Goal: Task Accomplishment & Management: Use online tool/utility

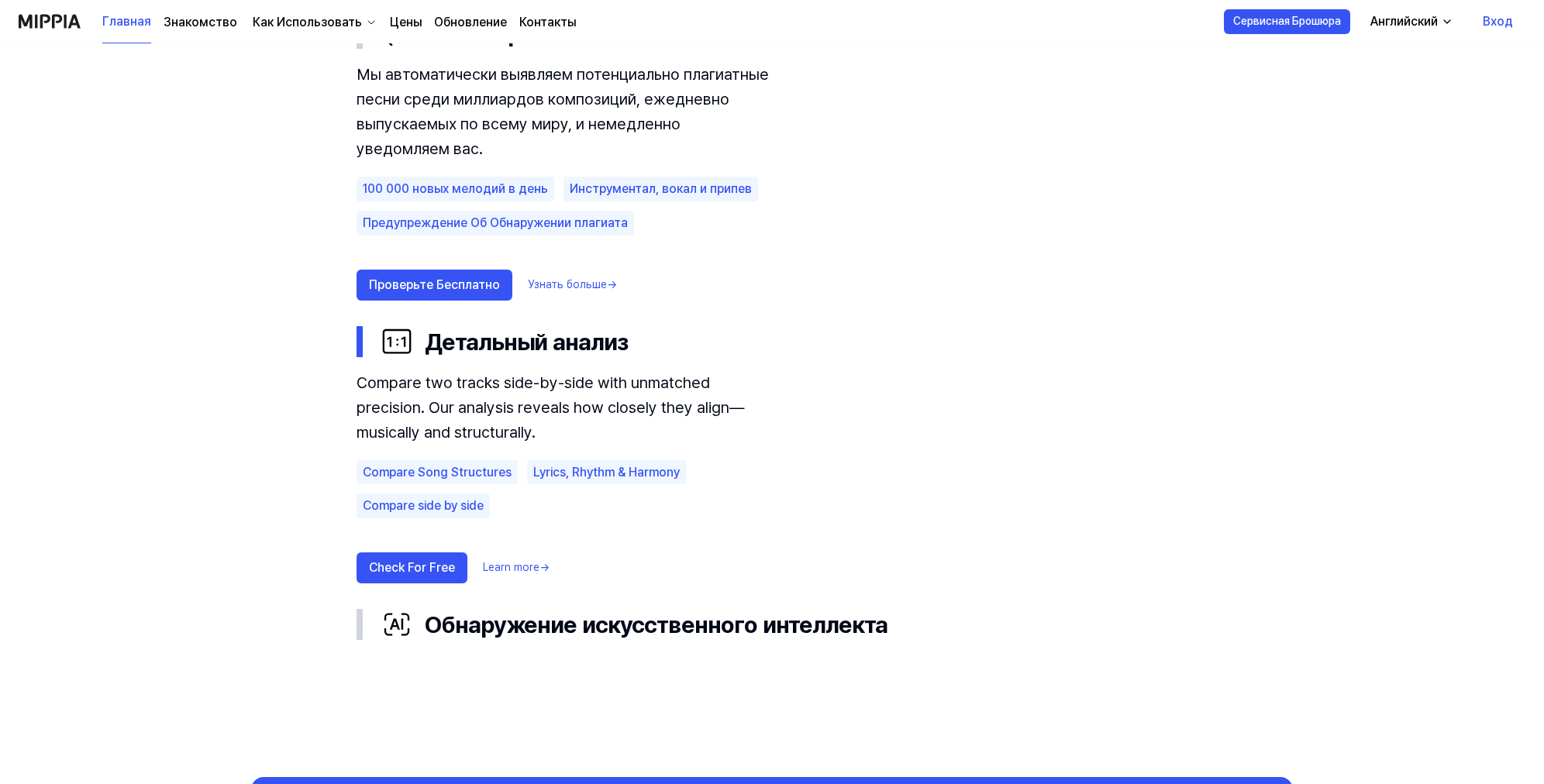
scroll to position [1162, 0]
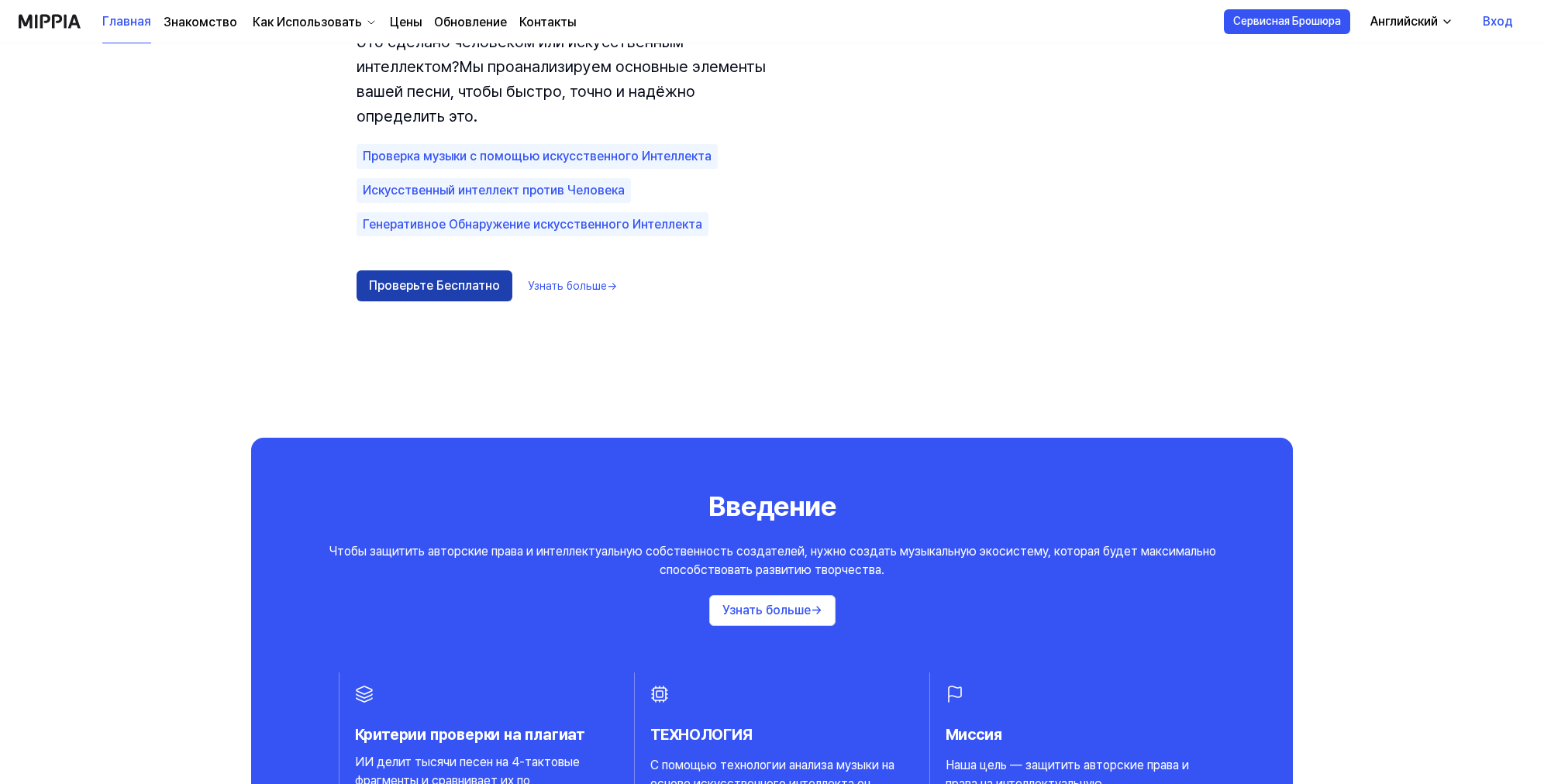
click at [483, 294] on button "Проверьте Бесплатно" at bounding box center [434, 285] width 155 height 31
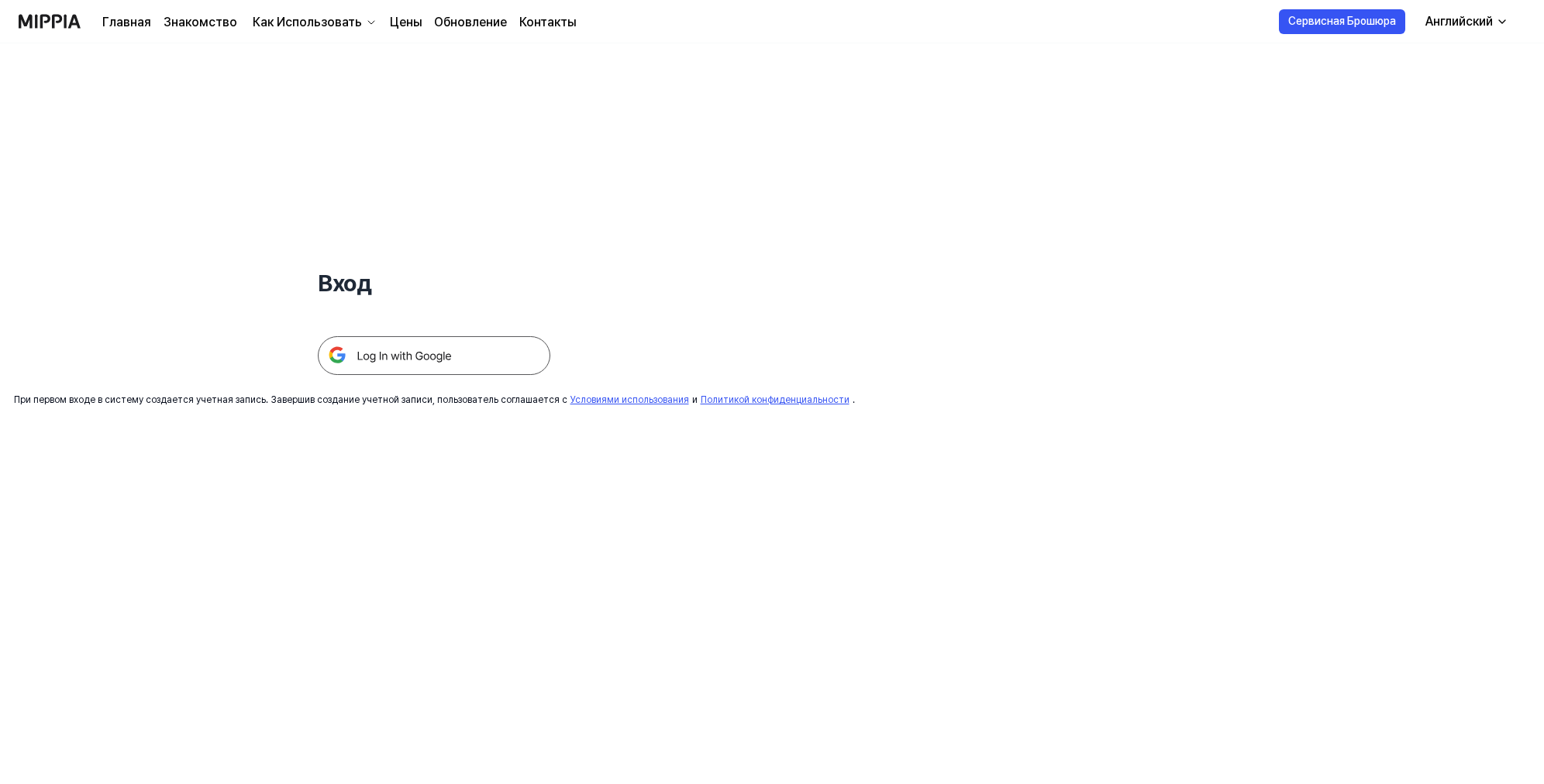
click at [434, 353] on img at bounding box center [434, 355] width 233 height 39
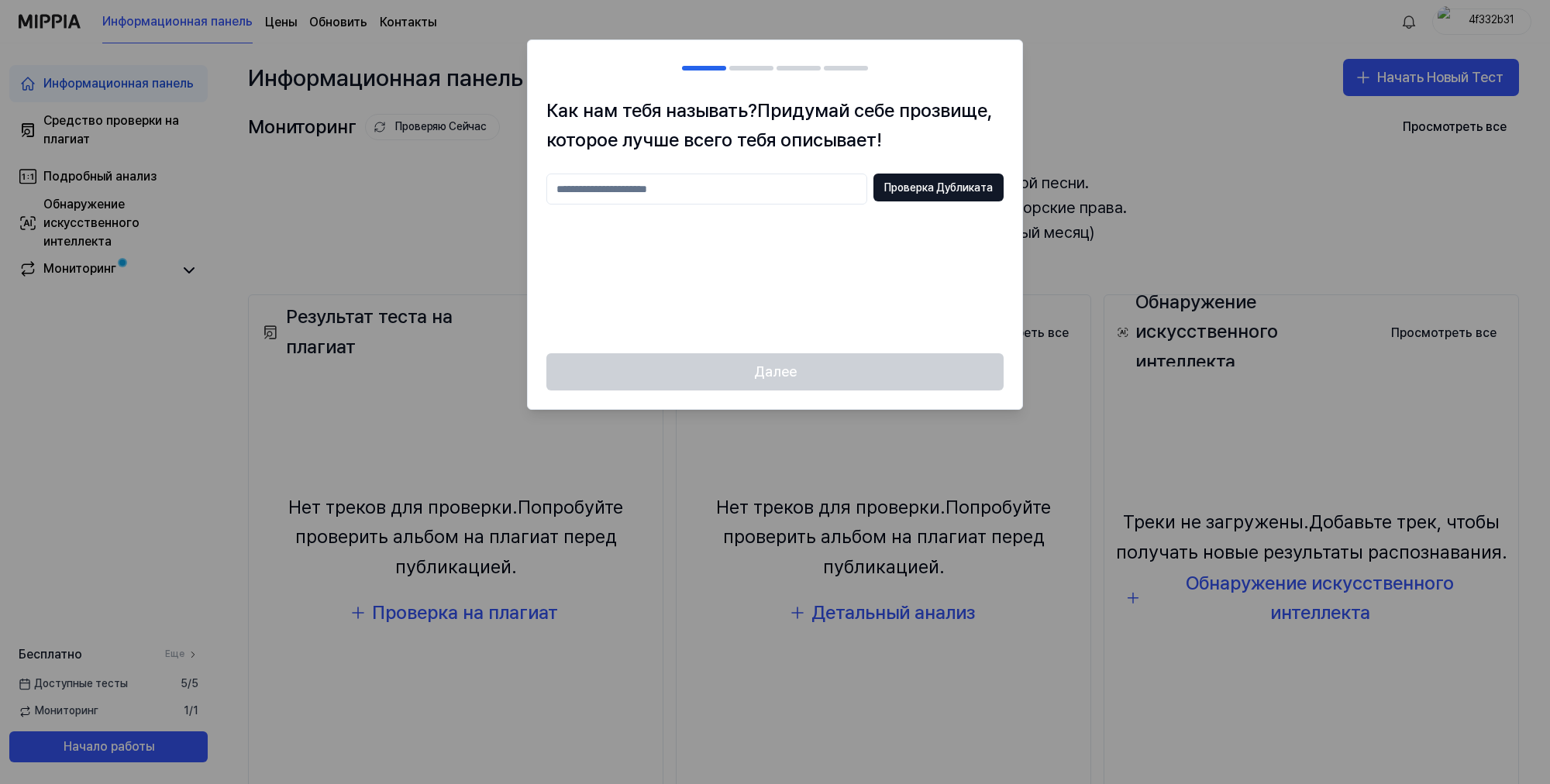
click at [714, 189] on input "text" at bounding box center [707, 189] width 321 height 31
type input "*"
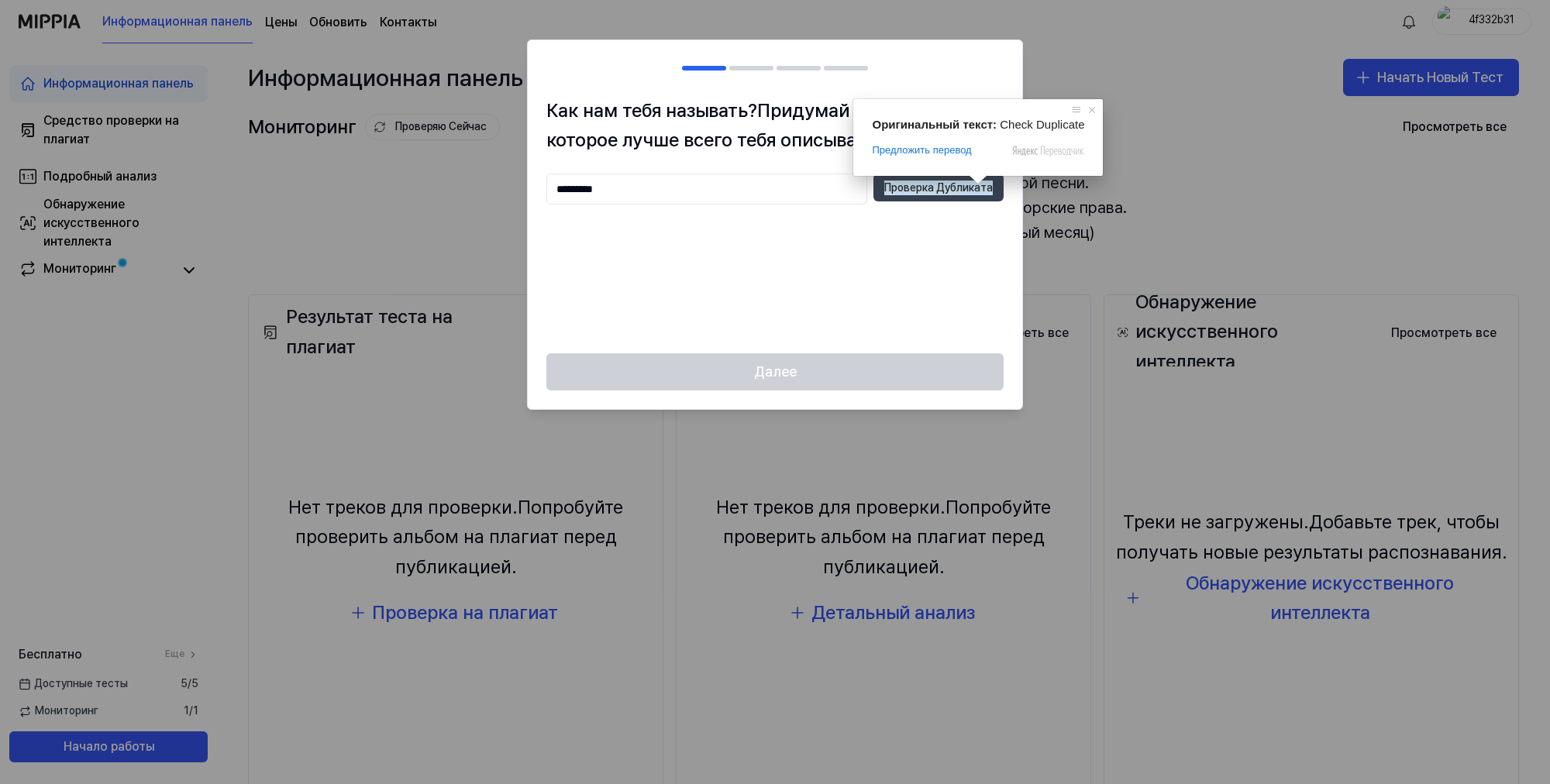
click at [962, 191] on ya-tr-span "Проверка Дубликата" at bounding box center [938, 188] width 108 height 15
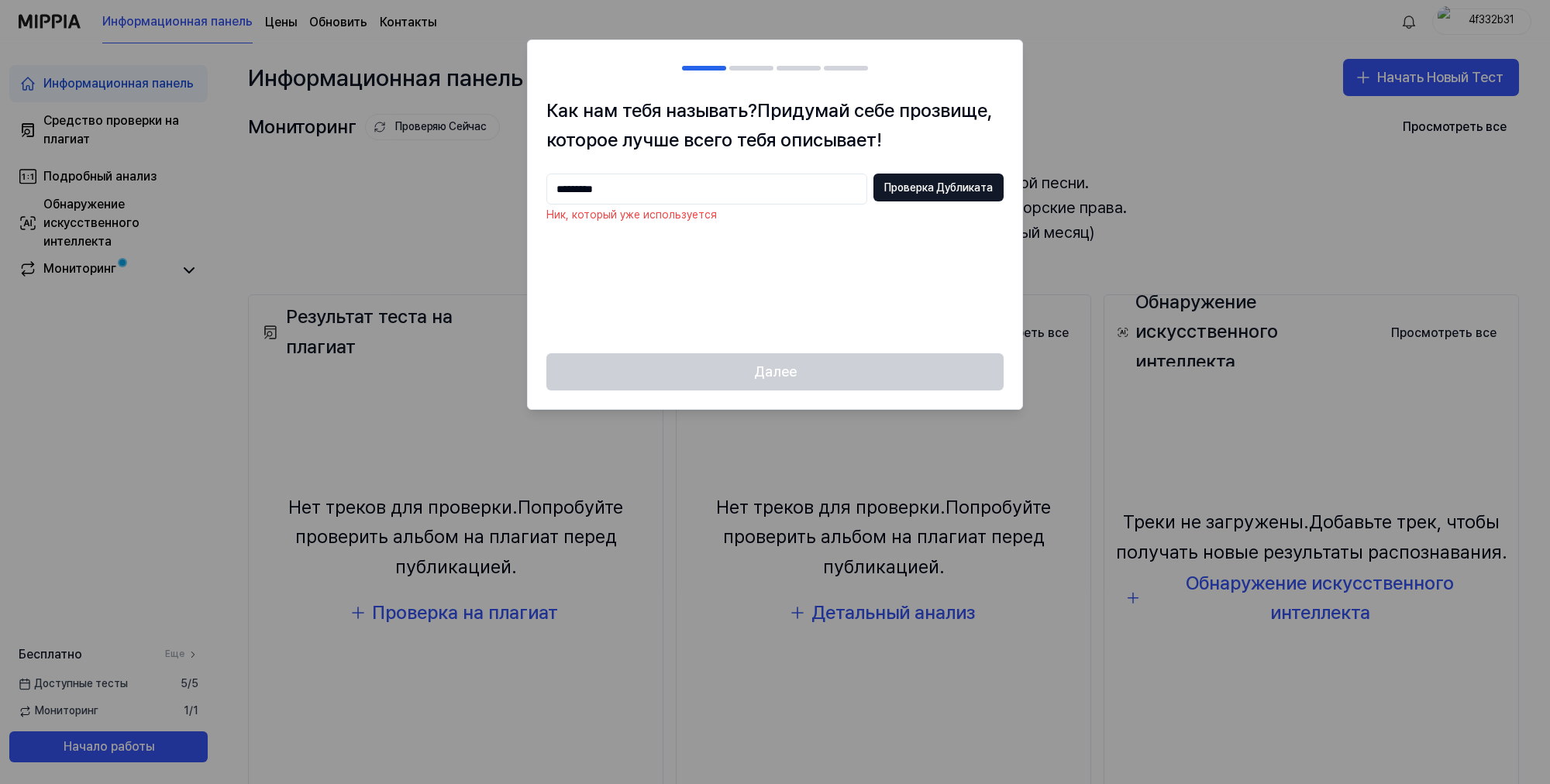
click at [657, 192] on input "*********" at bounding box center [707, 189] width 321 height 31
type input "**********"
click at [917, 187] on ya-tr-span "Проверка Дубликата" at bounding box center [938, 188] width 108 height 15
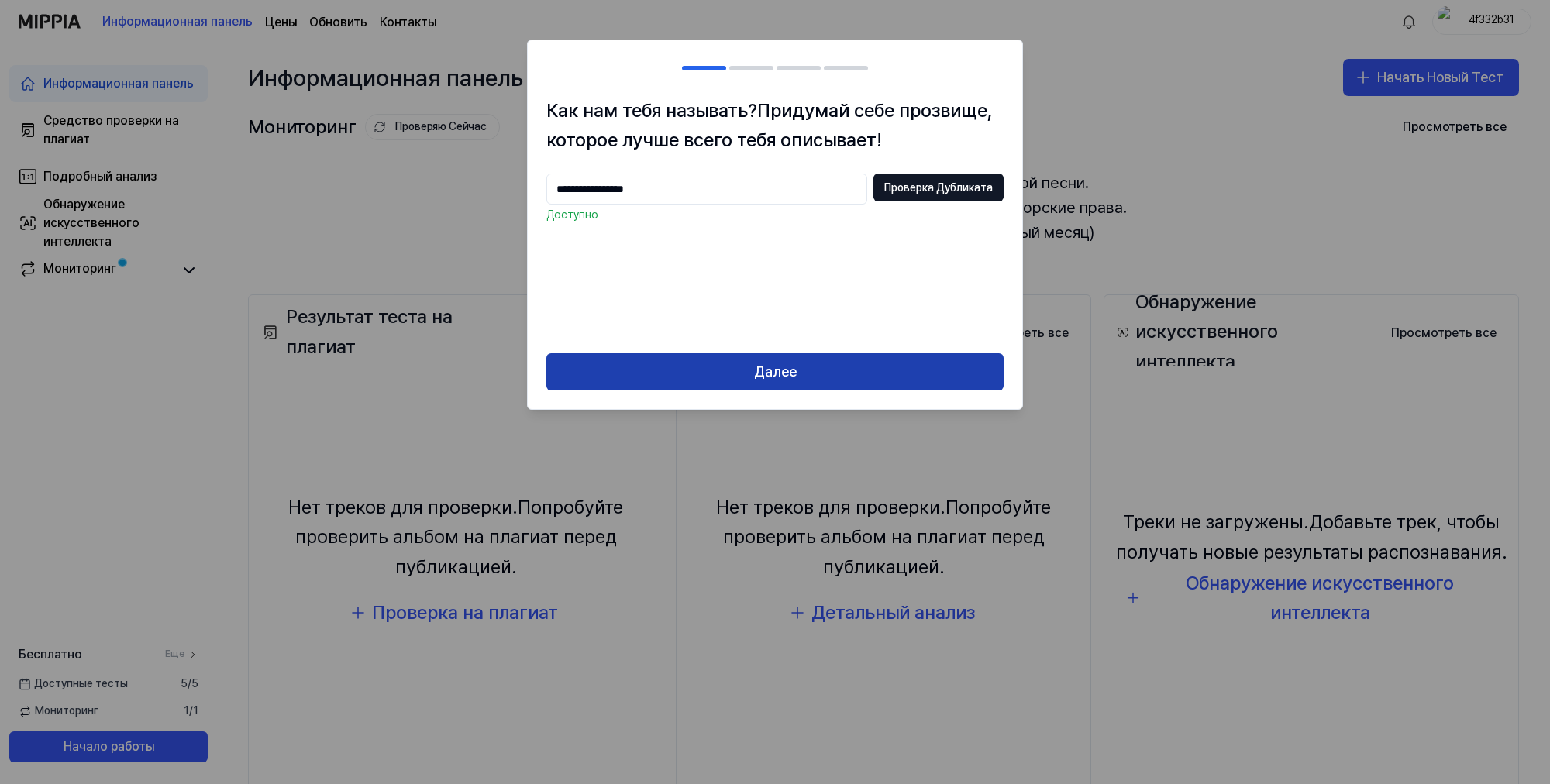
click at [795, 372] on ya-tr-span "Далее" at bounding box center [775, 372] width 42 height 23
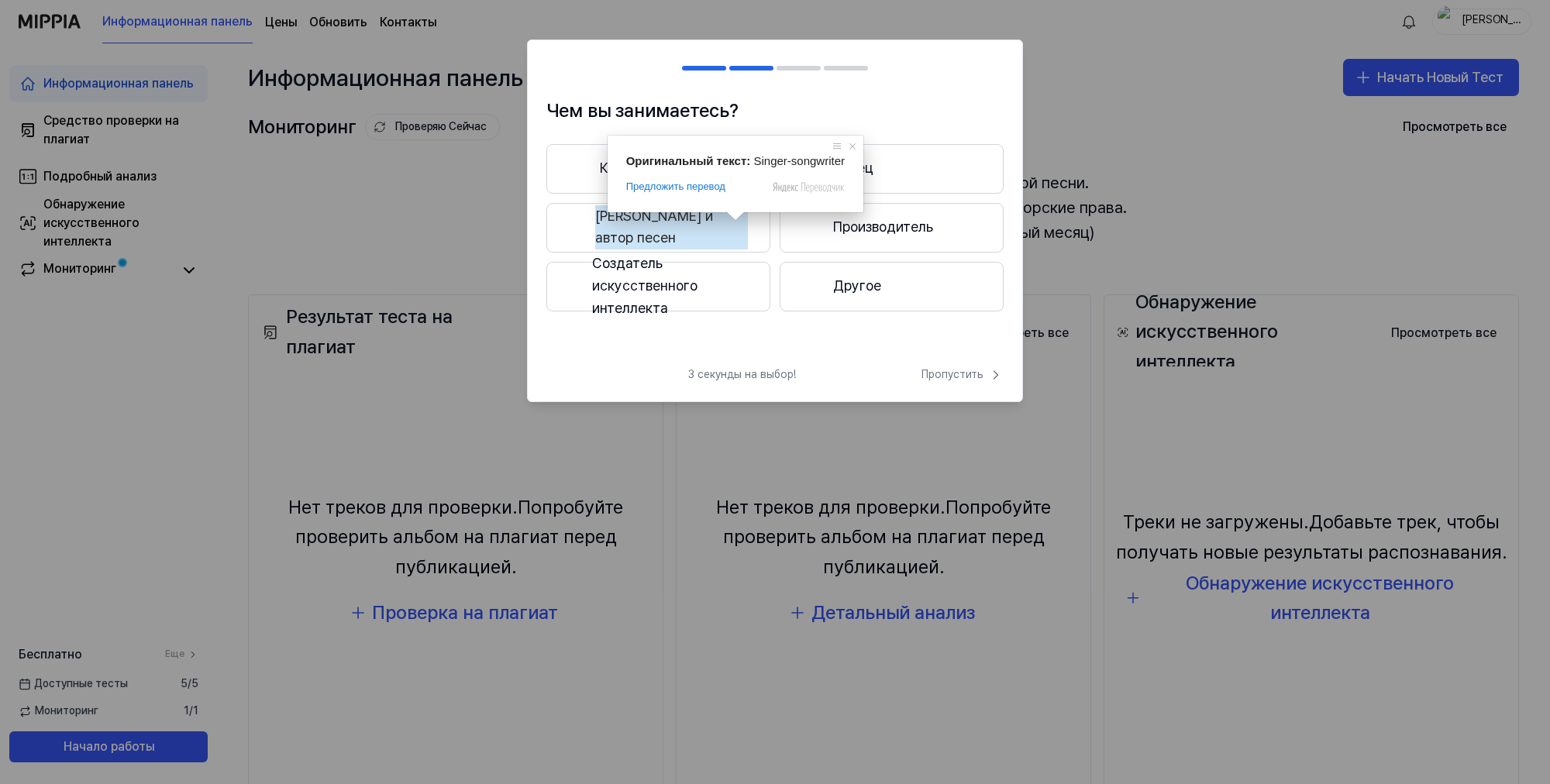
click at [729, 233] on ya-tr-span "Певец и автор песен" at bounding box center [672, 227] width 153 height 45
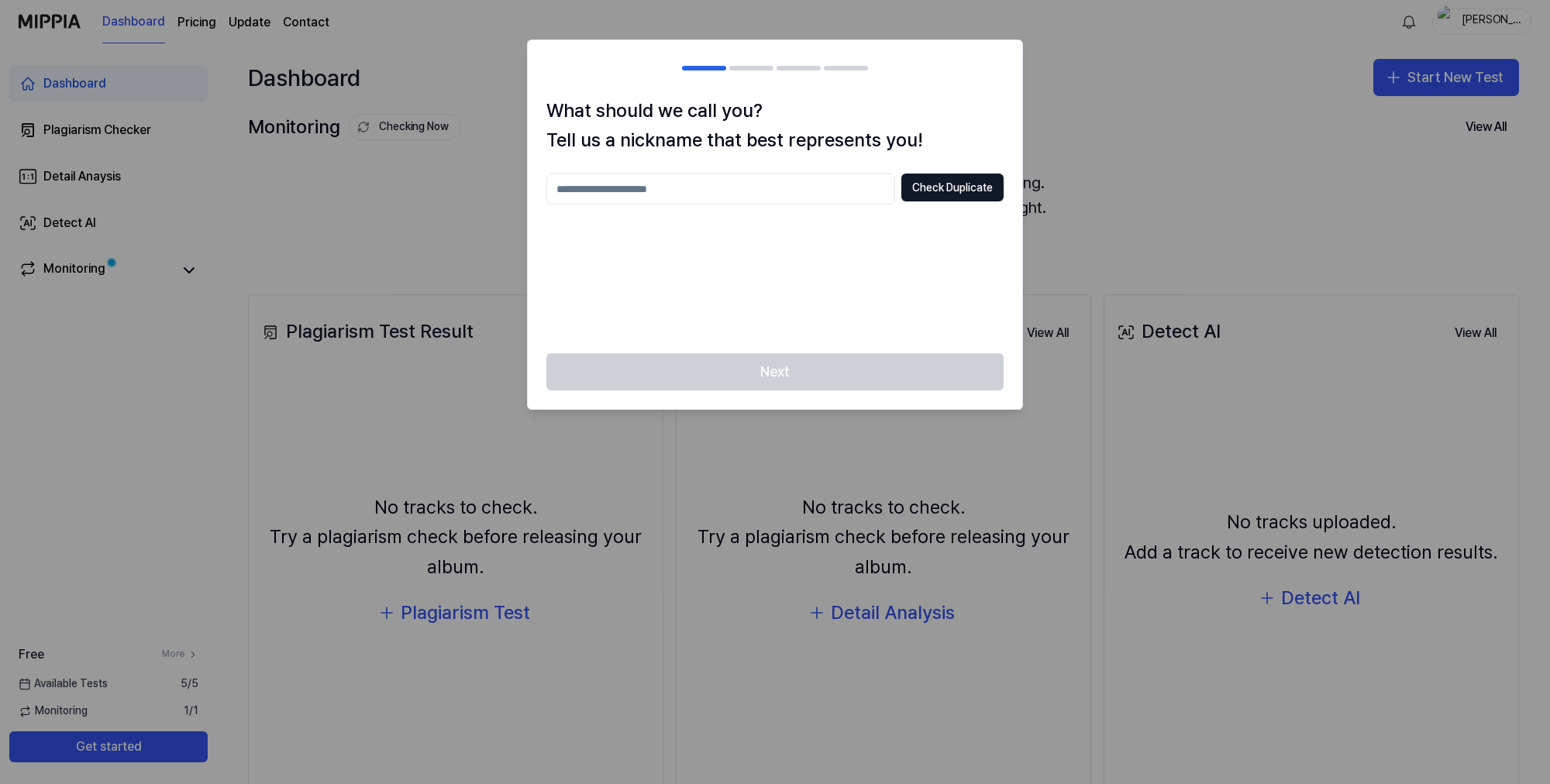
click at [679, 189] on input "text" at bounding box center [721, 189] width 349 height 31
type input "**********"
click at [929, 189] on button "Check Duplicate" at bounding box center [953, 187] width 103 height 28
click at [1439, 77] on div at bounding box center [775, 392] width 1550 height 784
click at [992, 52] on h2 at bounding box center [775, 68] width 495 height 56
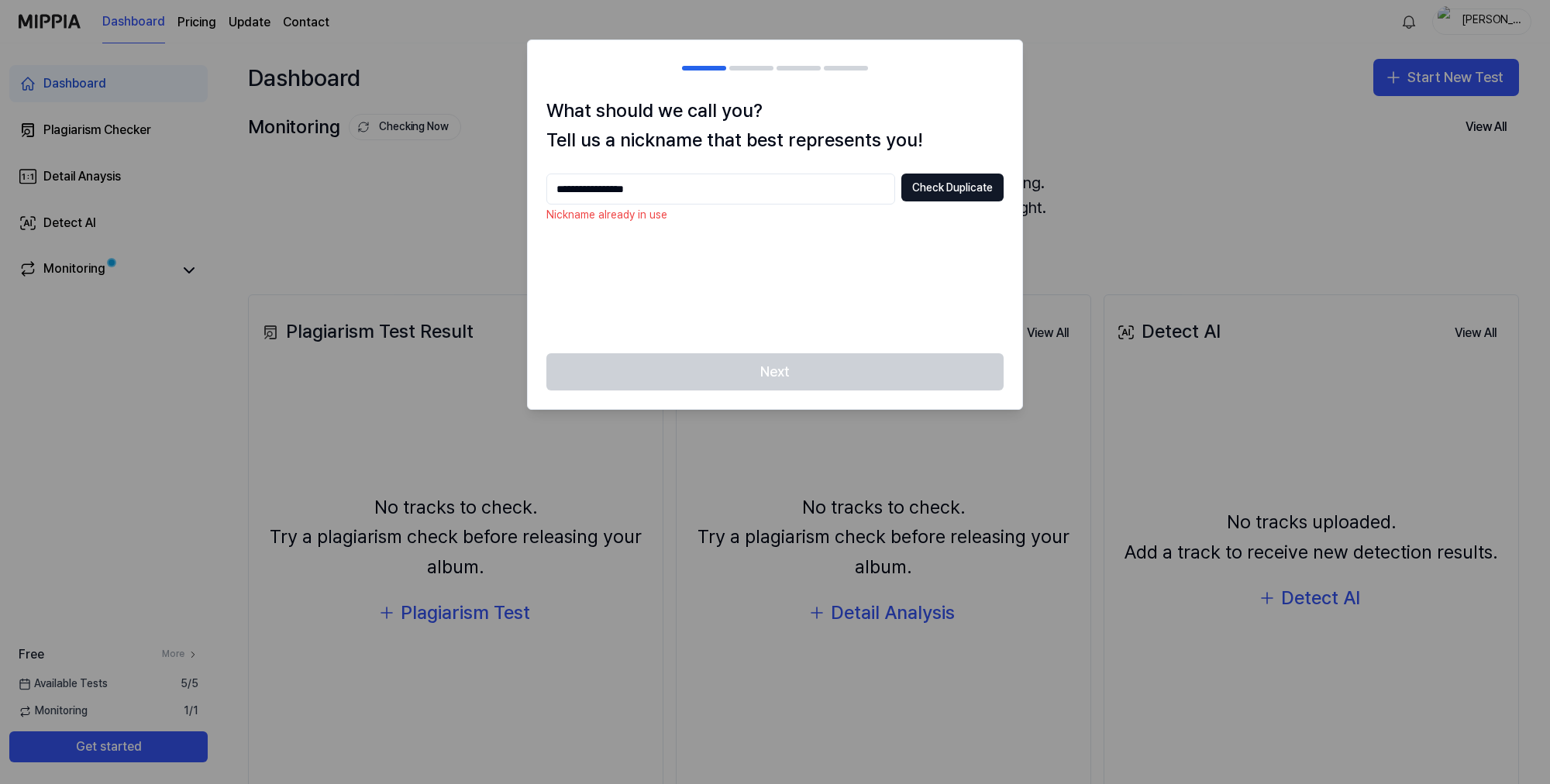
click at [1154, 89] on div at bounding box center [775, 392] width 1550 height 784
click at [205, 272] on div at bounding box center [775, 392] width 1550 height 784
click at [877, 340] on div "**********" at bounding box center [775, 224] width 495 height 258
drag, startPoint x: 918, startPoint y: 185, endPoint x: 856, endPoint y: 98, distance: 106.8
click at [918, 184] on button "Check Duplicate" at bounding box center [953, 187] width 103 height 28
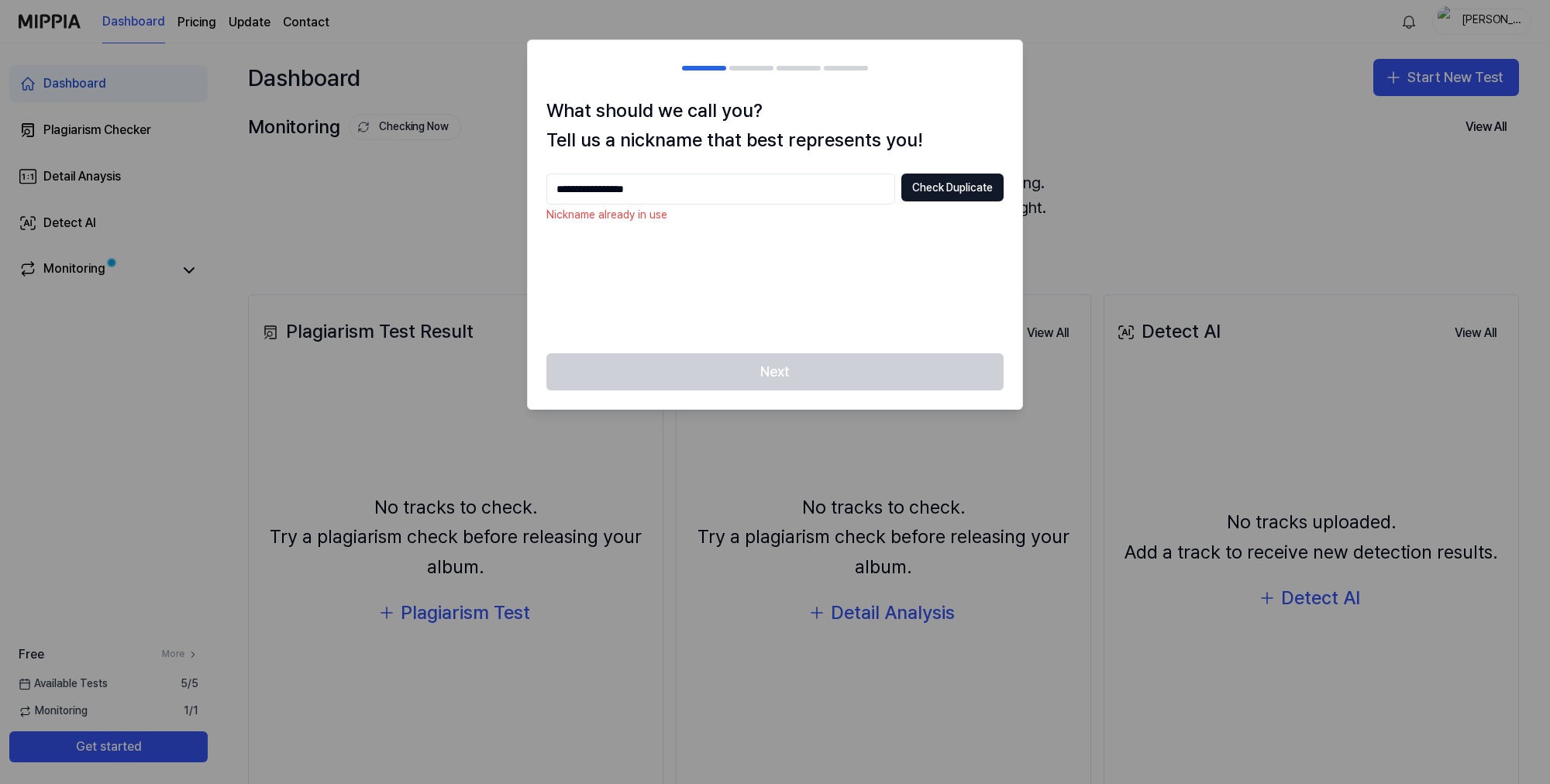
click at [775, 66] on div at bounding box center [775, 68] width 186 height 5
click at [1146, 61] on div at bounding box center [775, 392] width 1550 height 784
click at [1412, 76] on div at bounding box center [775, 392] width 1550 height 784
click at [854, 377] on div "Next" at bounding box center [775, 381] width 495 height 56
click at [1504, 15] on div at bounding box center [775, 392] width 1550 height 784
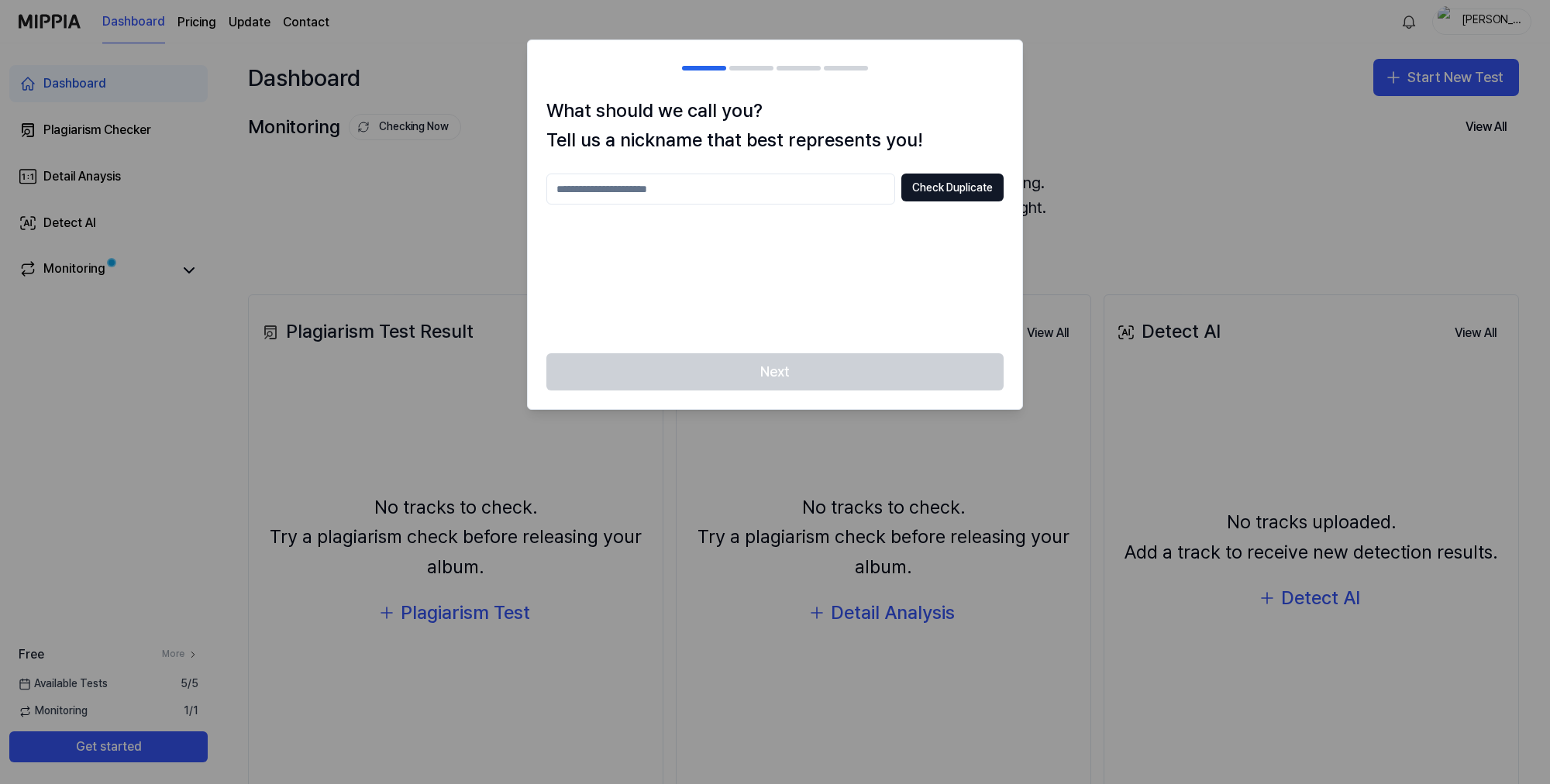
click at [643, 183] on input "text" at bounding box center [721, 189] width 349 height 31
click at [957, 189] on button "Check Duplicate" at bounding box center [953, 187] width 103 height 28
click at [627, 217] on p "Nickname already in use" at bounding box center [775, 215] width 457 height 15
click at [692, 173] on input "**********" at bounding box center [721, 189] width 349 height 31
type input "**********"
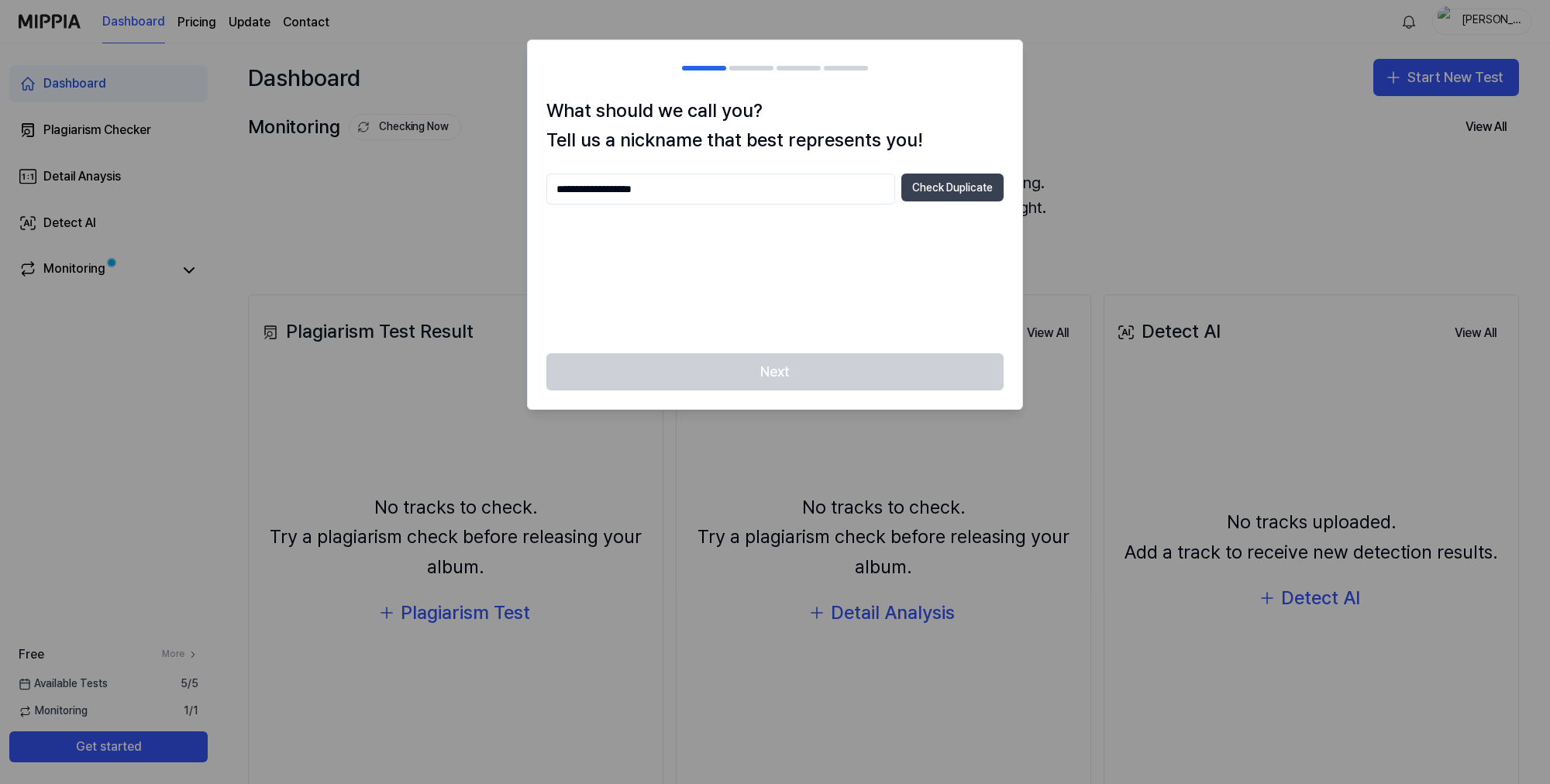
click at [958, 189] on button "Check Duplicate" at bounding box center [953, 187] width 103 height 28
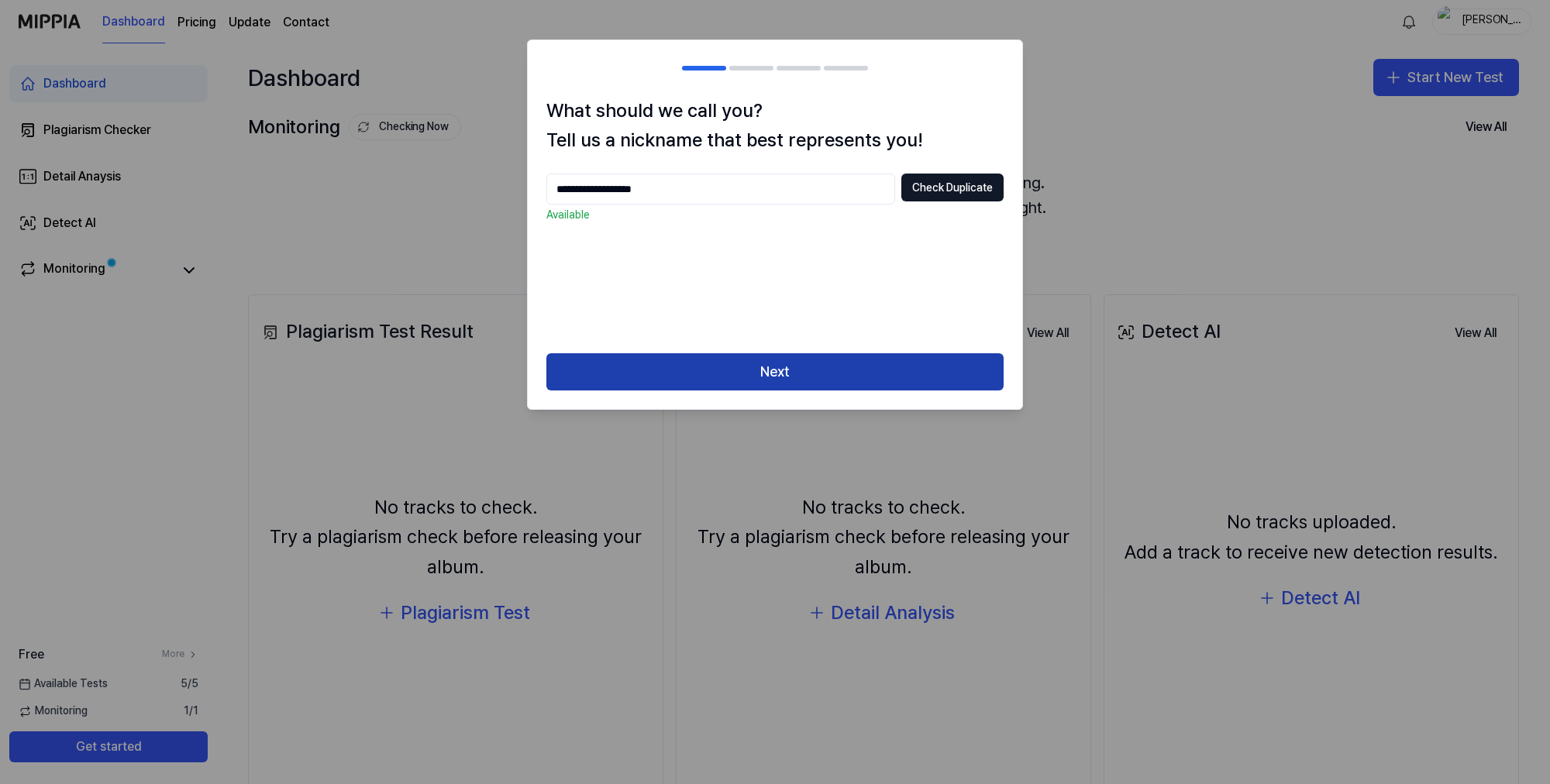
click at [824, 372] on button "Next" at bounding box center [775, 372] width 457 height 37
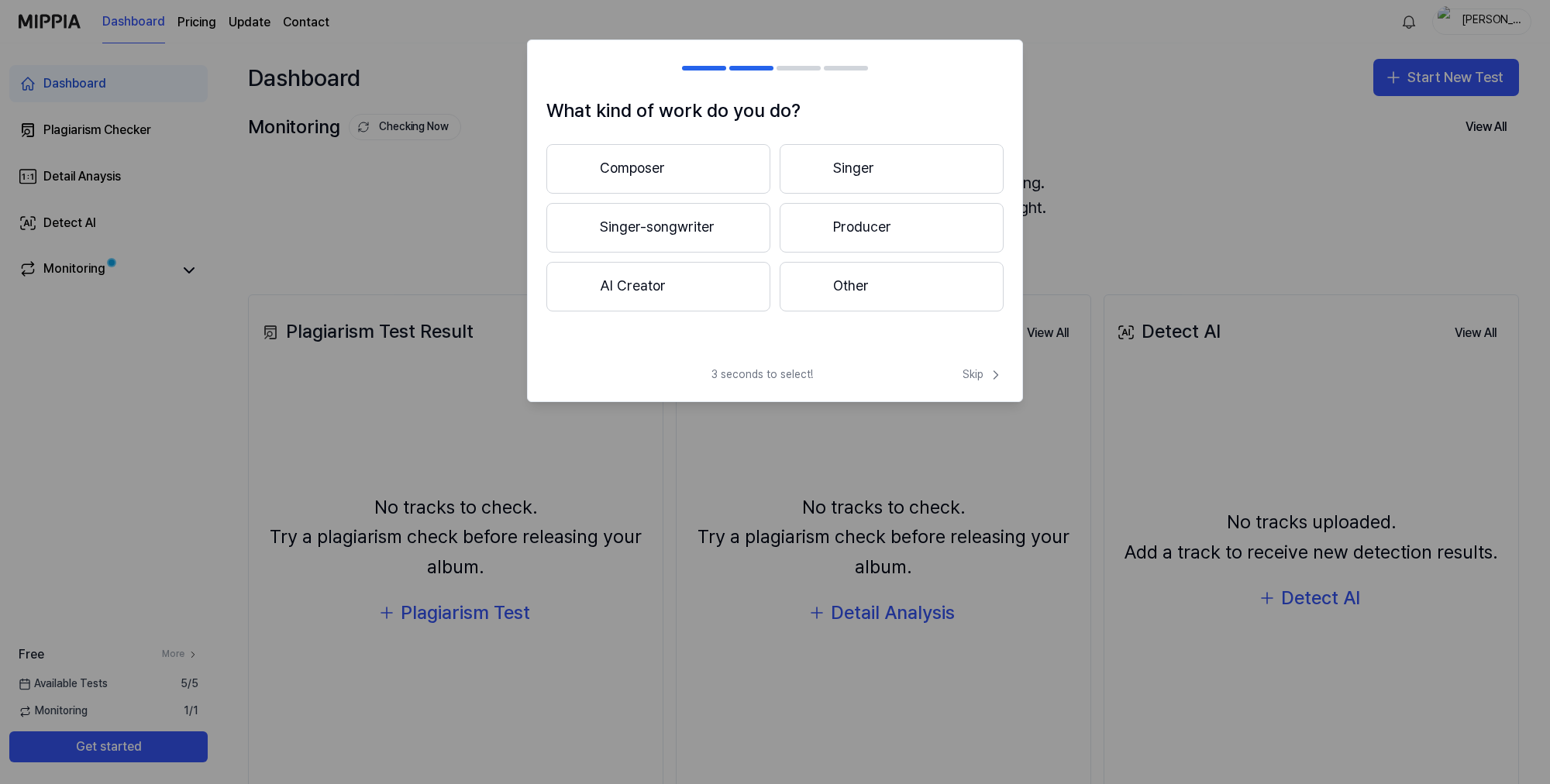
click at [739, 236] on button "Singer-songwriter" at bounding box center [658, 228] width 224 height 50
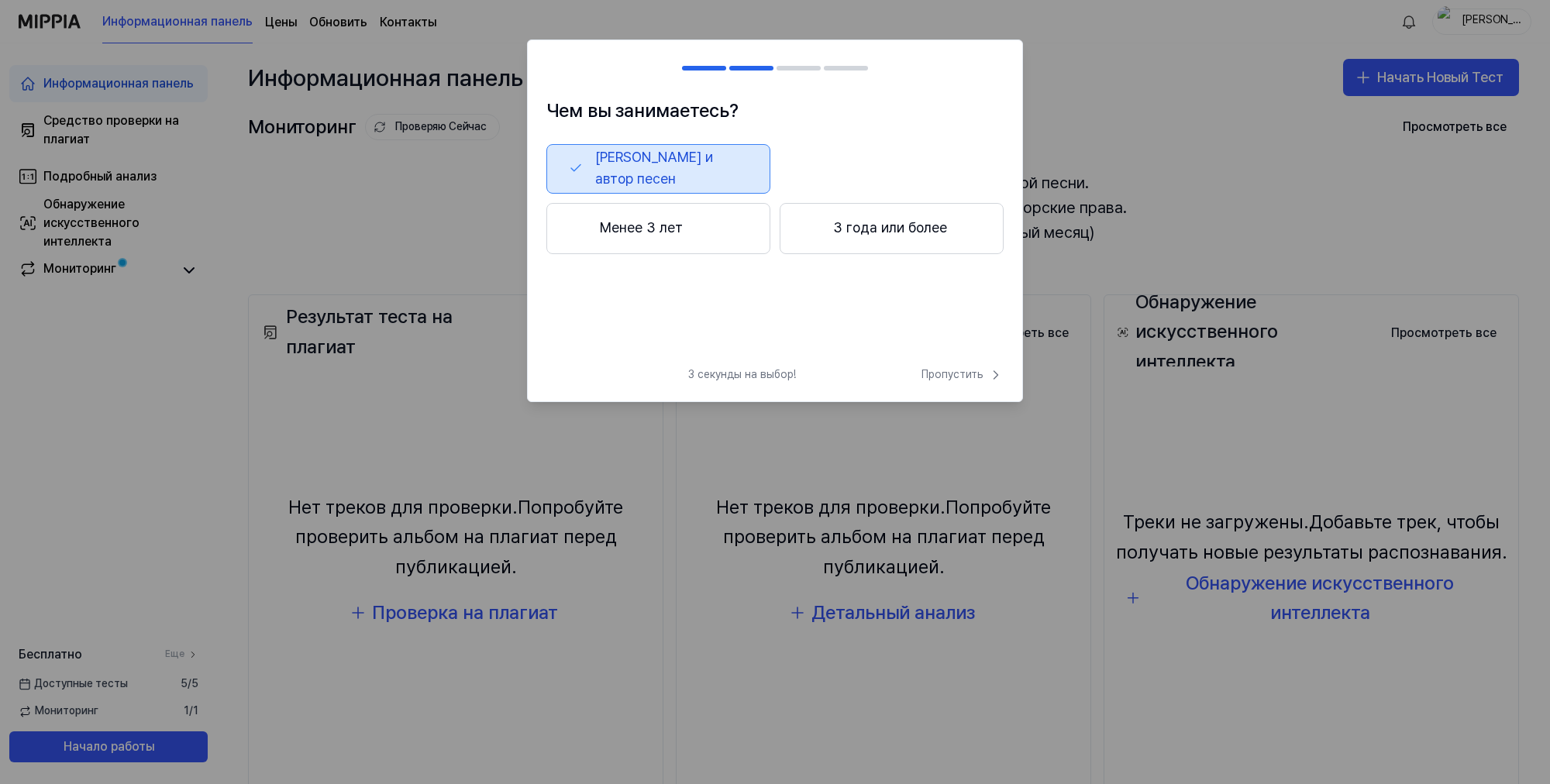
click at [687, 221] on button "Менее 3 лет" at bounding box center [658, 229] width 224 height 51
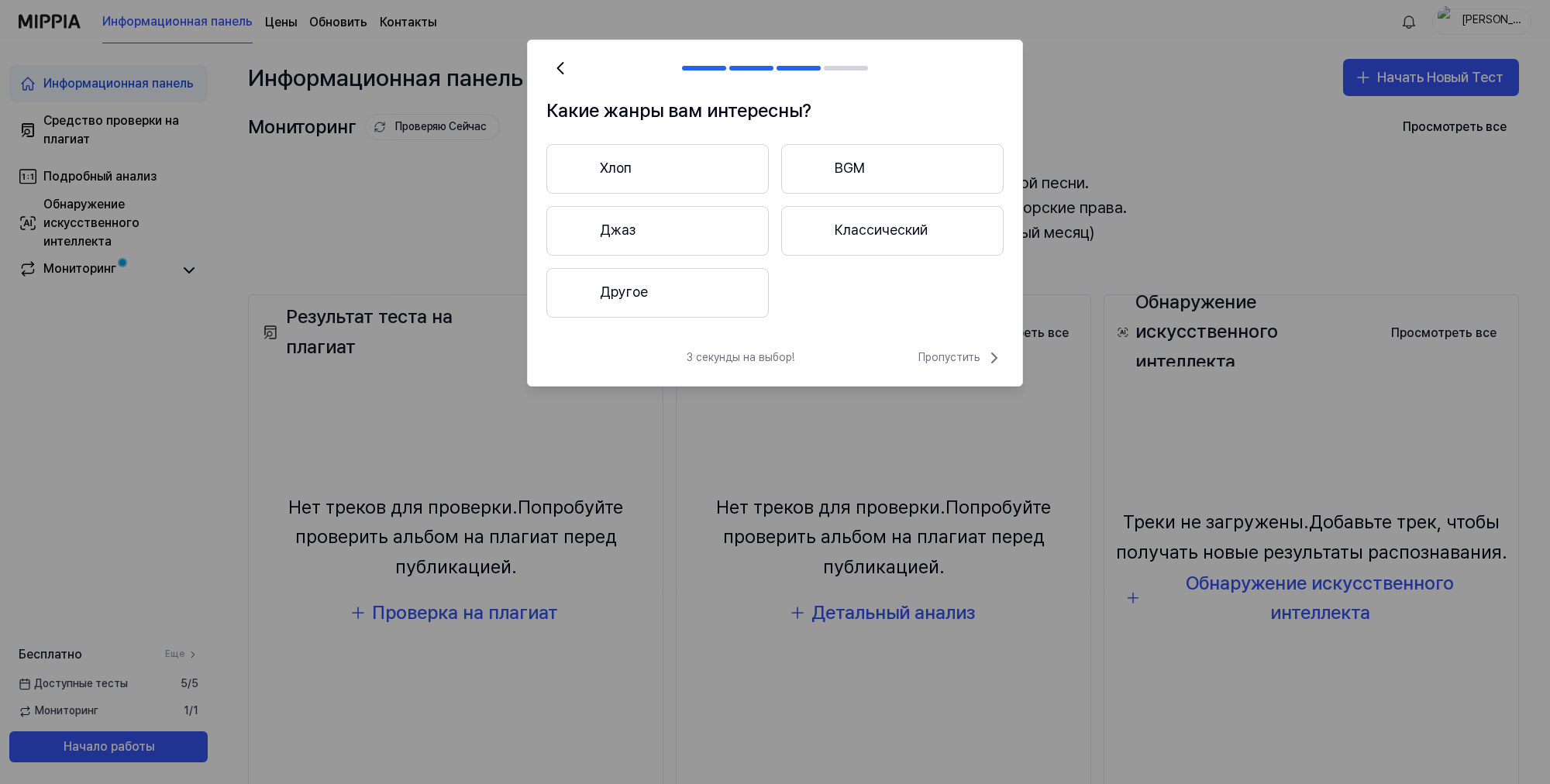
click at [684, 294] on button "Другое" at bounding box center [657, 293] width 222 height 50
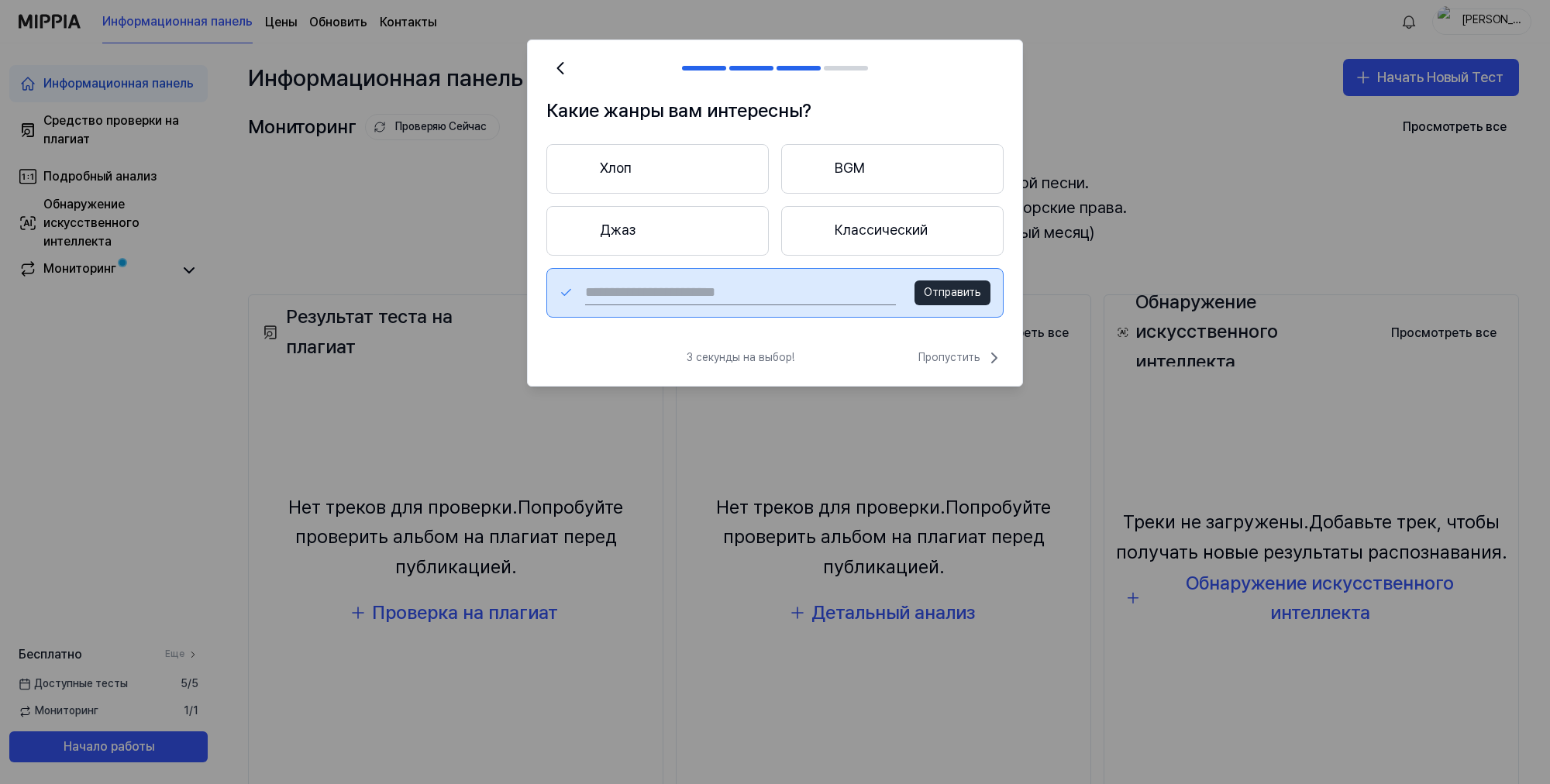
click at [810, 288] on input "text" at bounding box center [740, 293] width 311 height 24
type input "****"
click at [952, 295] on ya-tr-span "Отправить" at bounding box center [953, 292] width 57 height 12
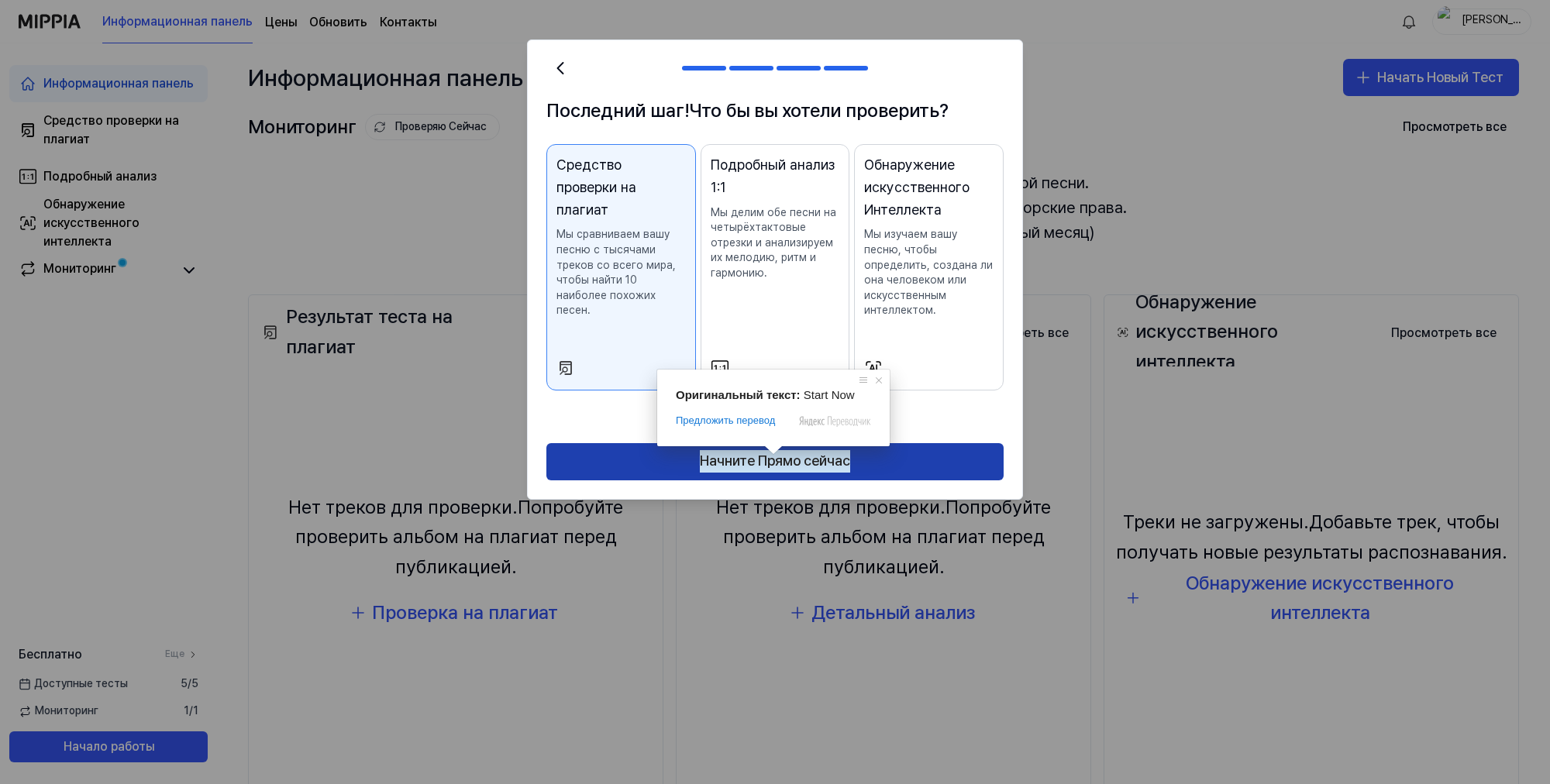
click at [779, 464] on ya-tr-span "Начните Прямо сейчас" at bounding box center [775, 462] width 151 height 23
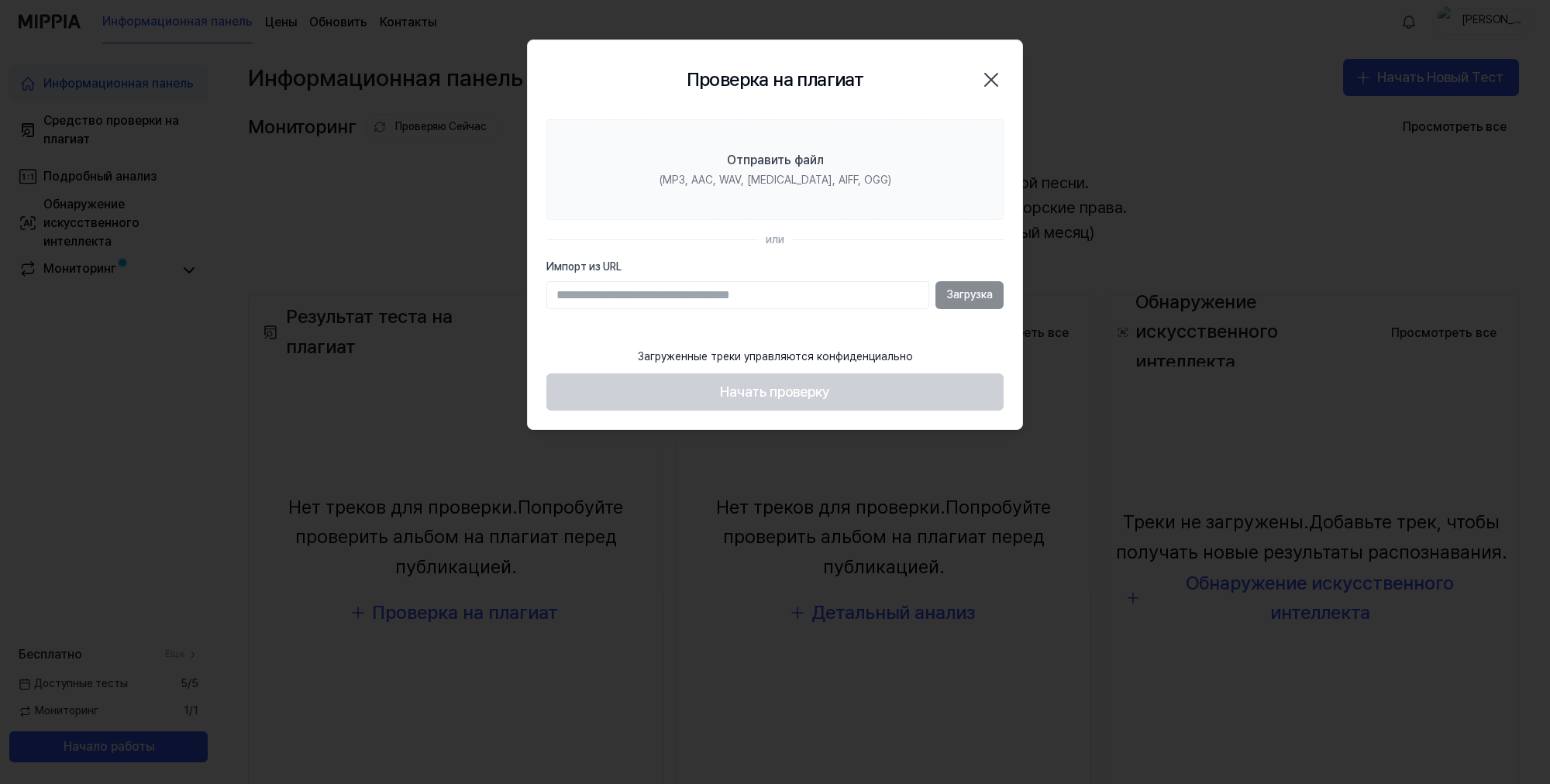
click at [1036, 460] on div at bounding box center [775, 392] width 1550 height 784
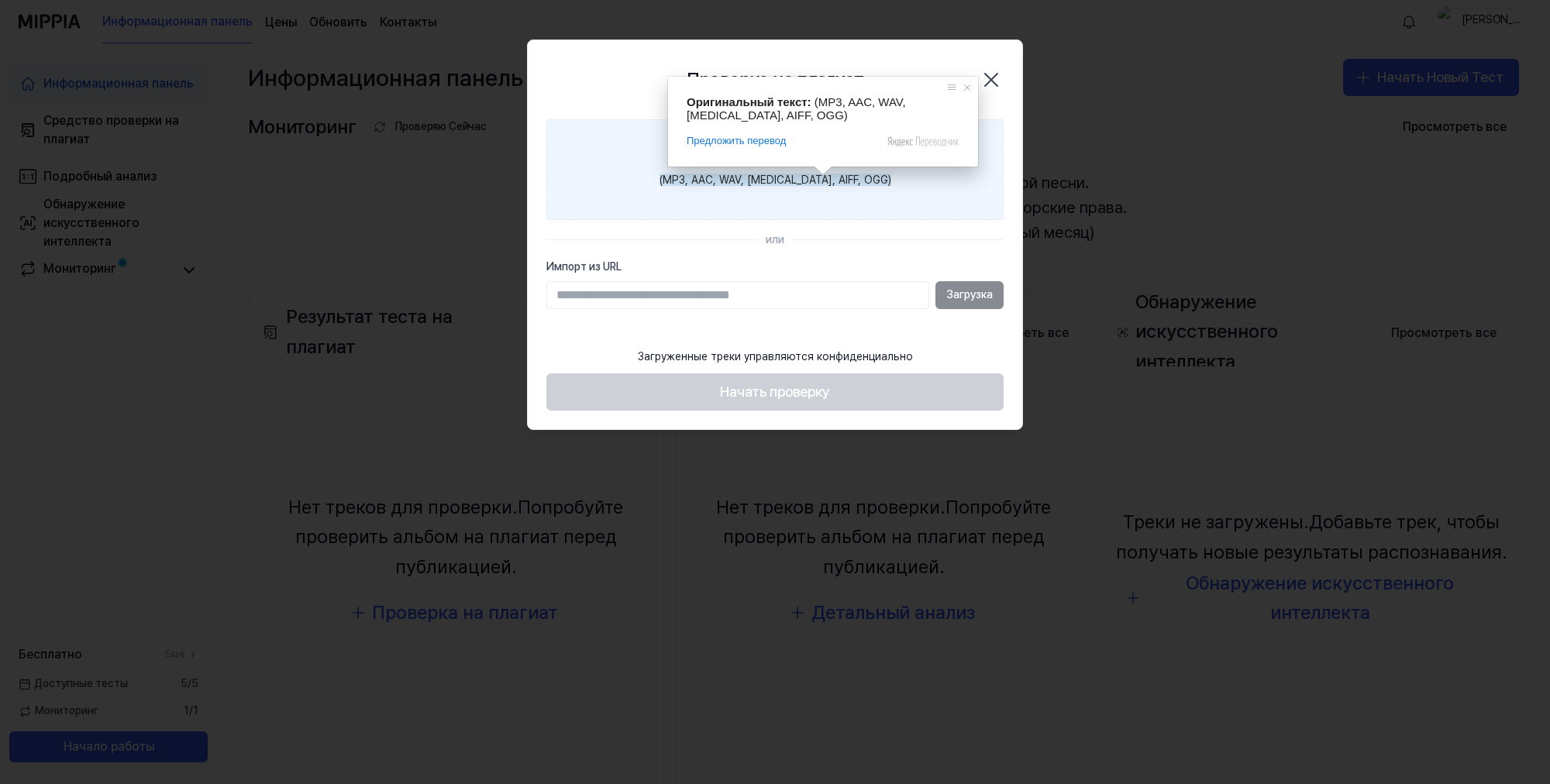
click at [821, 181] on ya-tr-span "(MP3, AAC, WAV, FLAC, AIFF, OGG)" at bounding box center [775, 179] width 232 height 12
click at [0, 0] on input "Отправить файл (MP3, AAC, WAV, FLAC, AIFF, OGG)" at bounding box center [0, 0] width 0 height 0
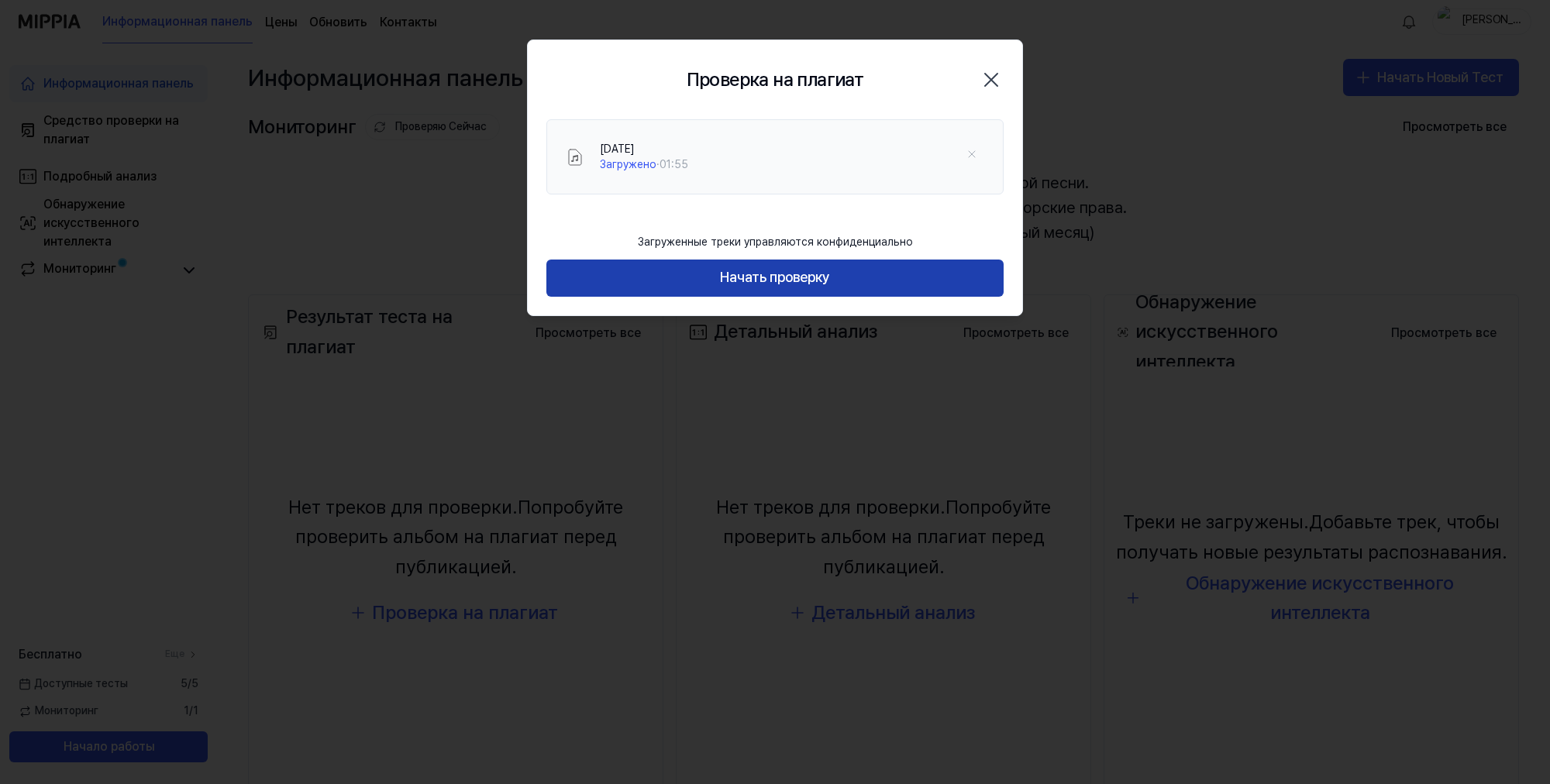
click at [810, 277] on ya-tr-span "Начать проверку" at bounding box center [775, 278] width 110 height 23
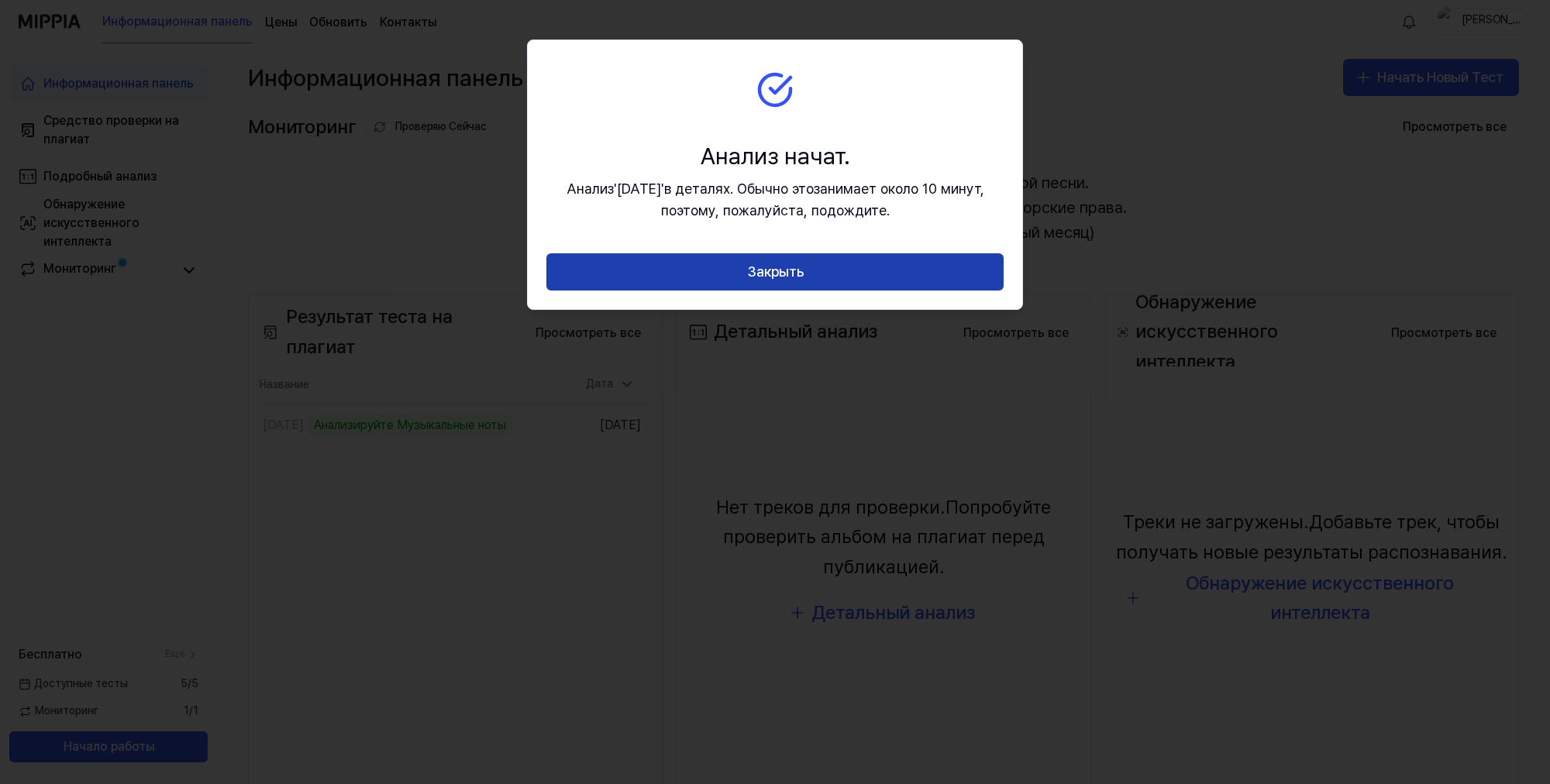
click at [902, 262] on button "Закрыть" at bounding box center [775, 272] width 457 height 37
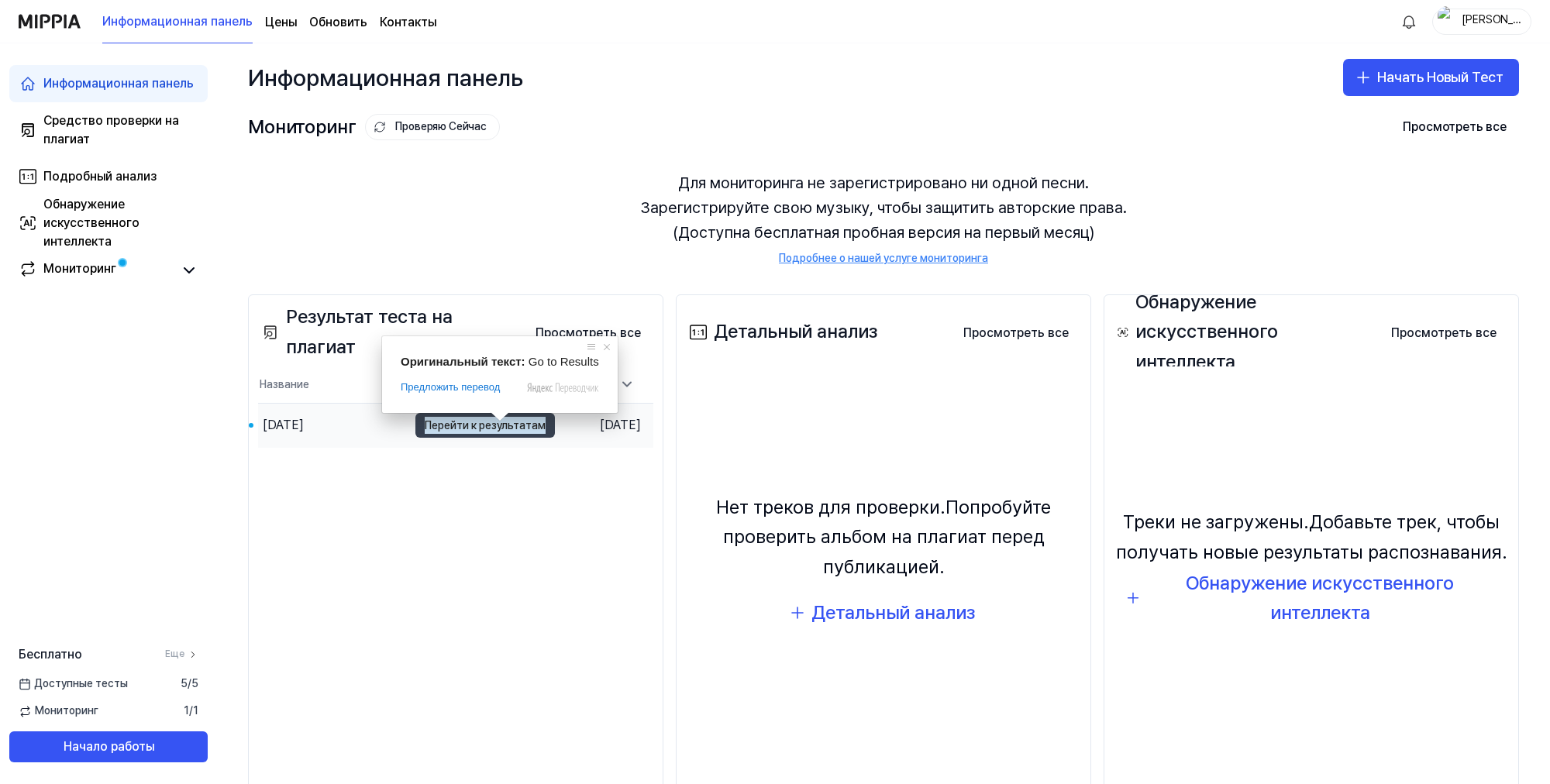
click at [478, 425] on ya-tr-span "Перейти к результатам" at bounding box center [485, 425] width 121 height 17
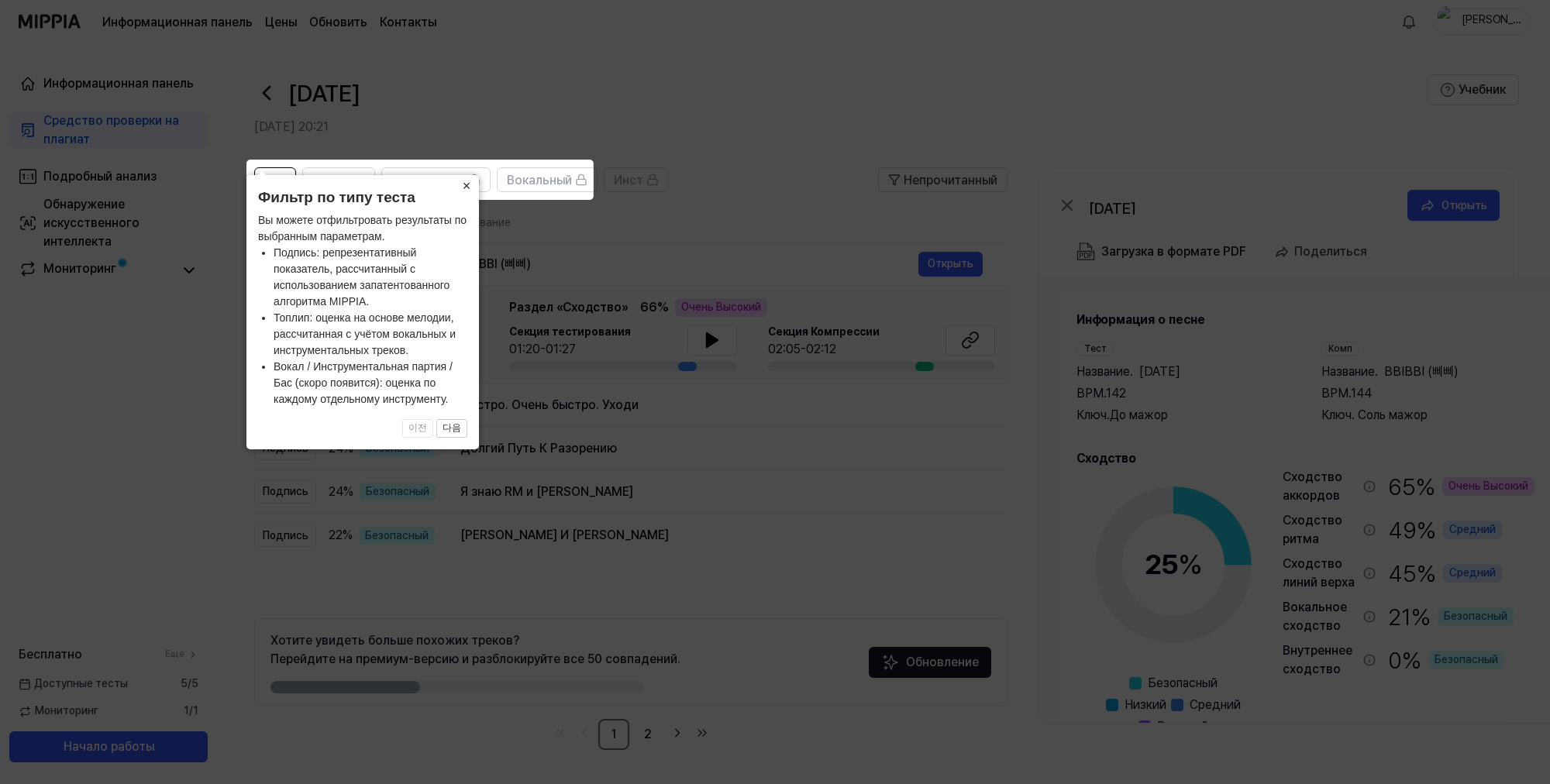
click at [465, 185] on ya-tr-span "×" at bounding box center [467, 185] width 8 height 15
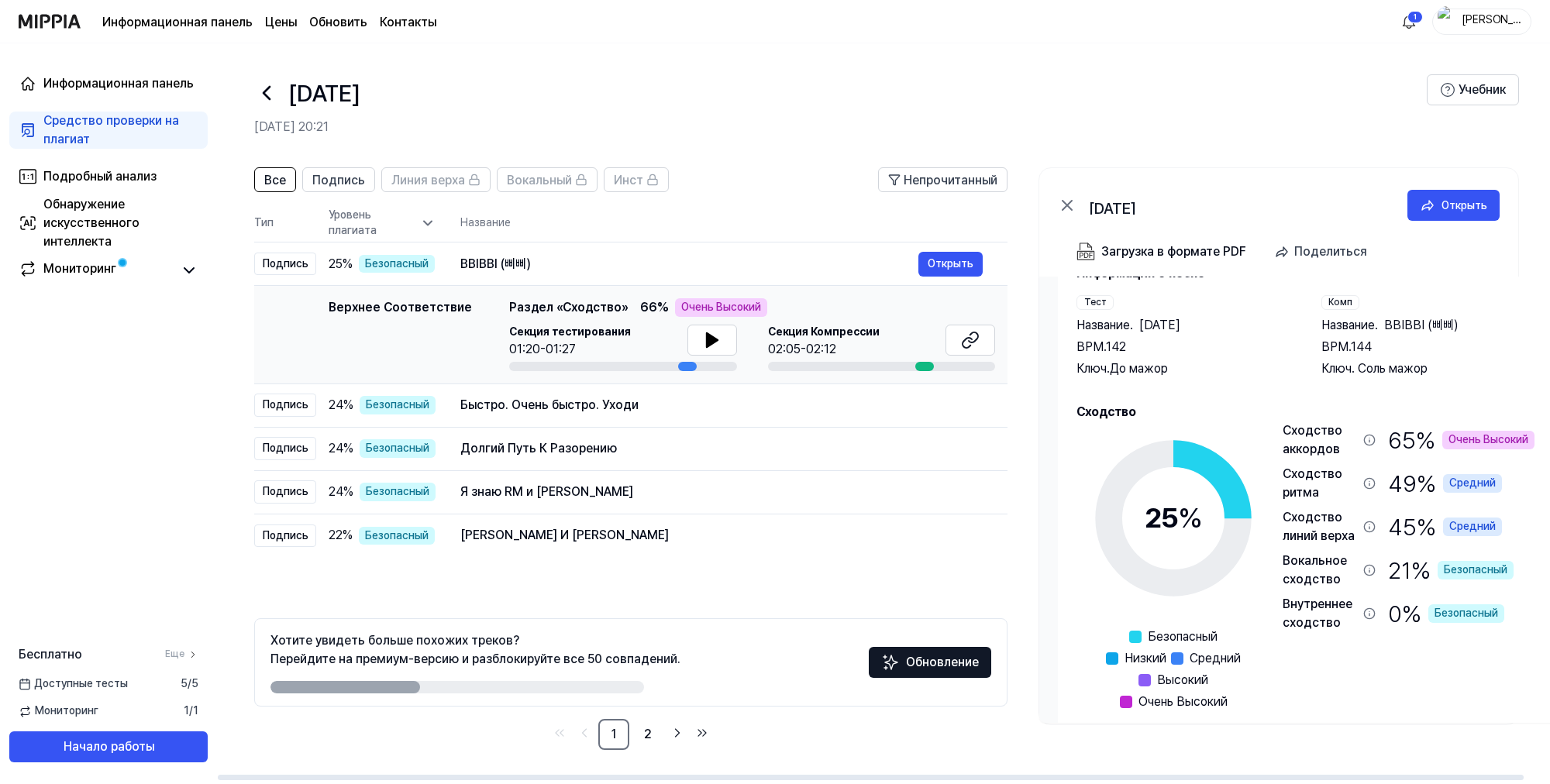
scroll to position [68, 0]
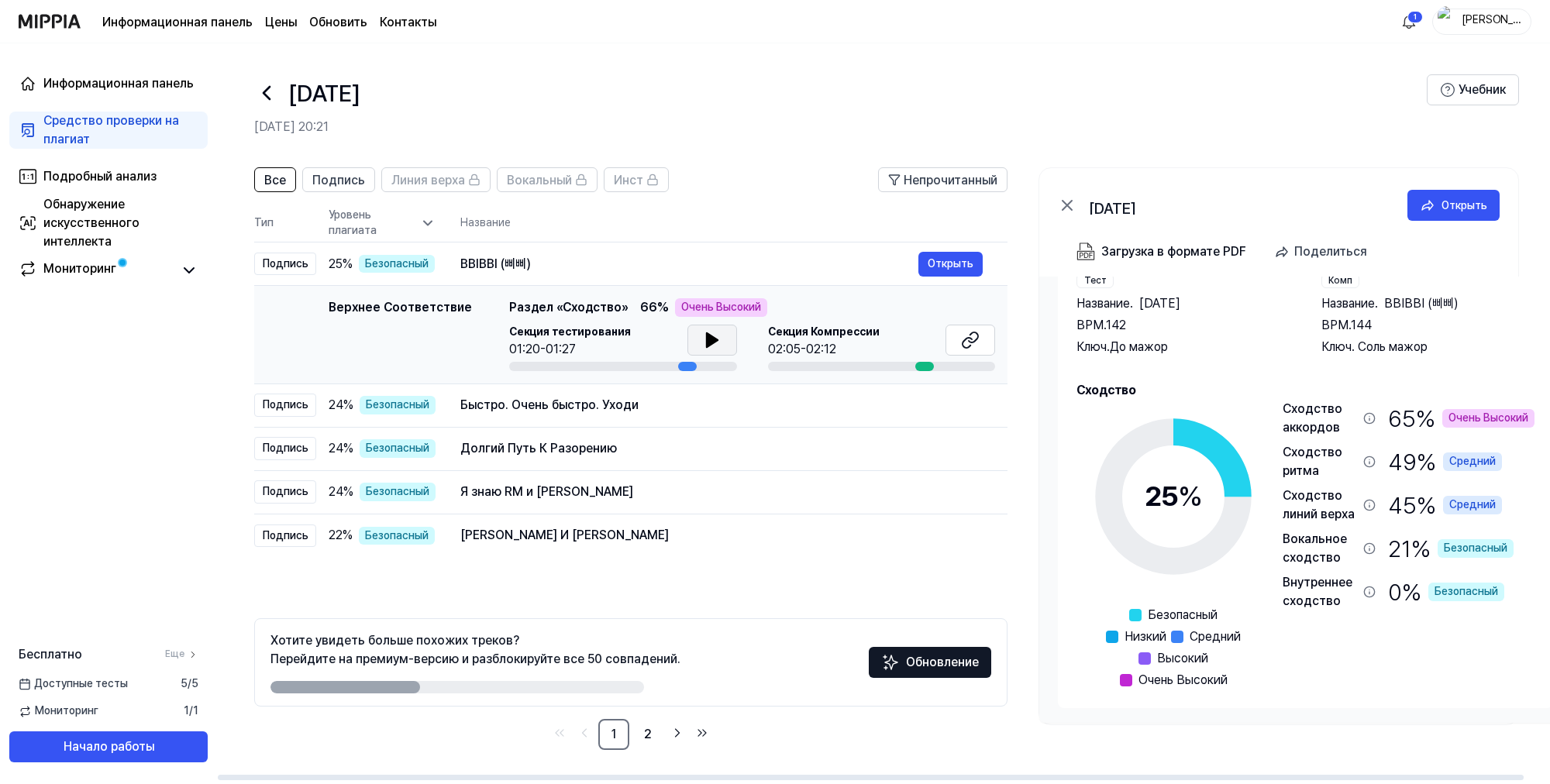
click at [710, 338] on icon at bounding box center [711, 340] width 11 height 14
click at [932, 264] on ya-tr-span "Открыть" at bounding box center [950, 263] width 46 height 17
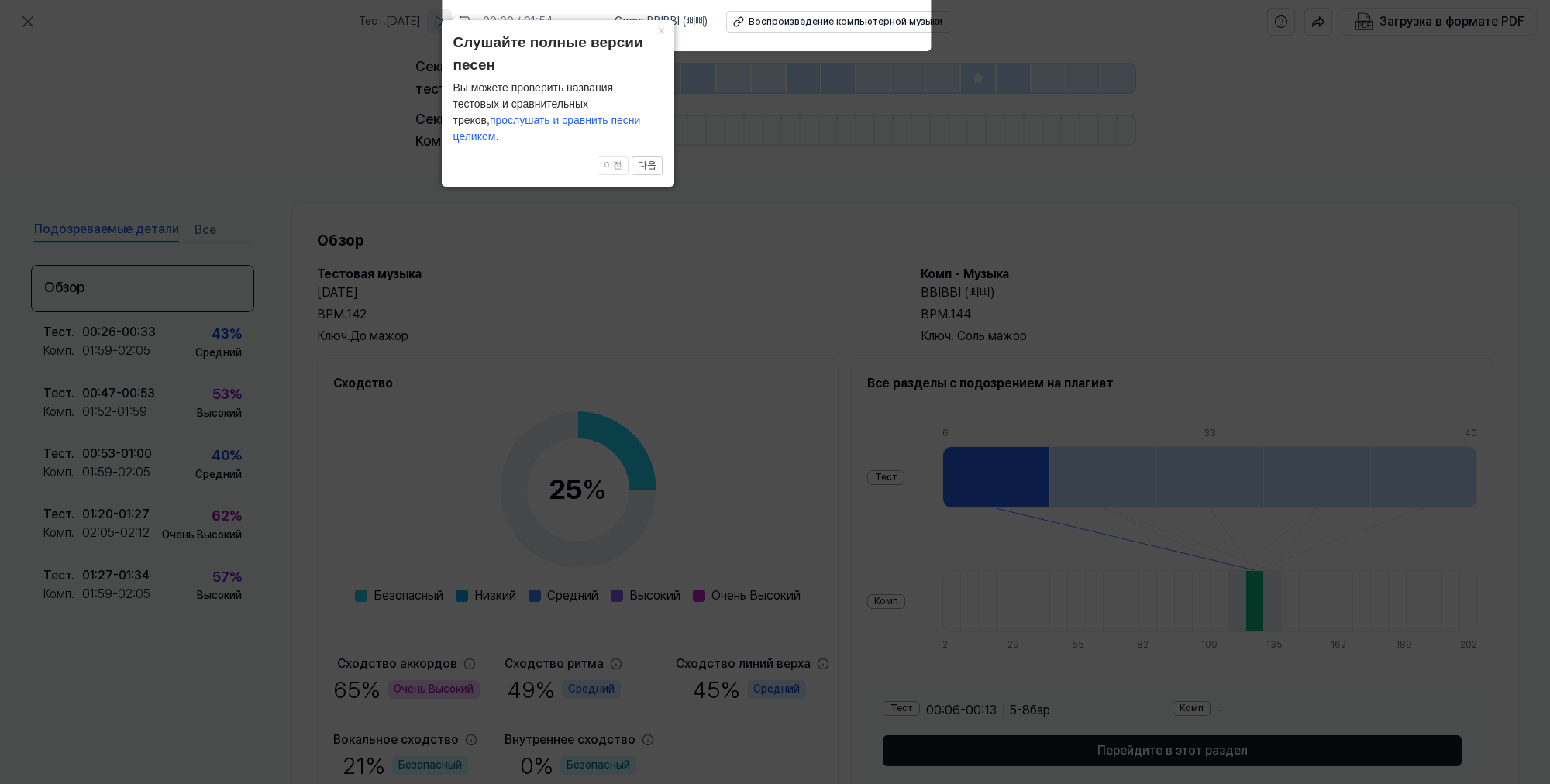
click at [446, 22] on icon at bounding box center [439, 21] width 12 height 12
click at [469, 19] on rect at bounding box center [465, 21] width 9 height 9
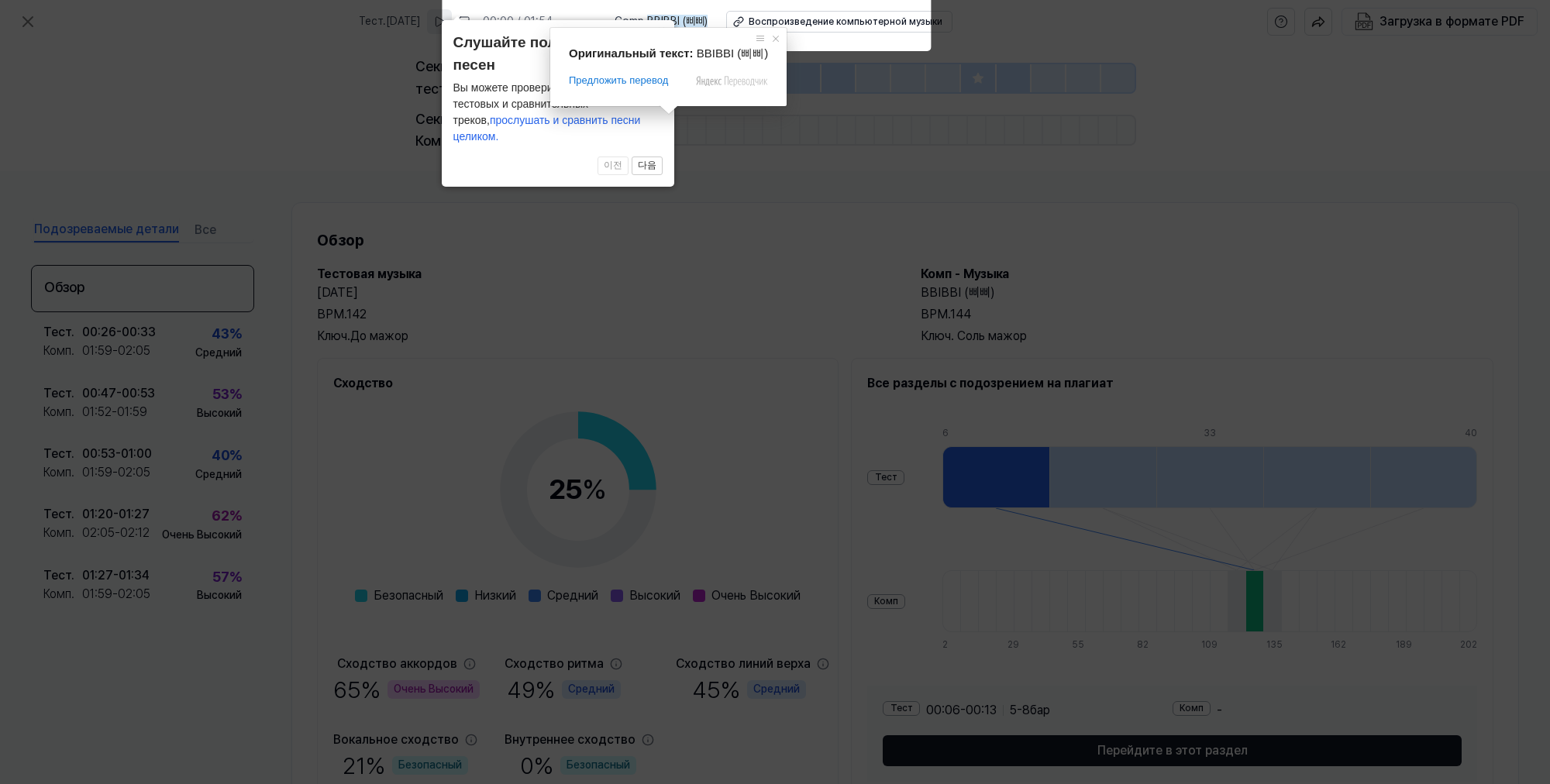
click at [669, 21] on ya-tr-span "BBIBBI (삐삐)" at bounding box center [677, 20] width 60 height 12
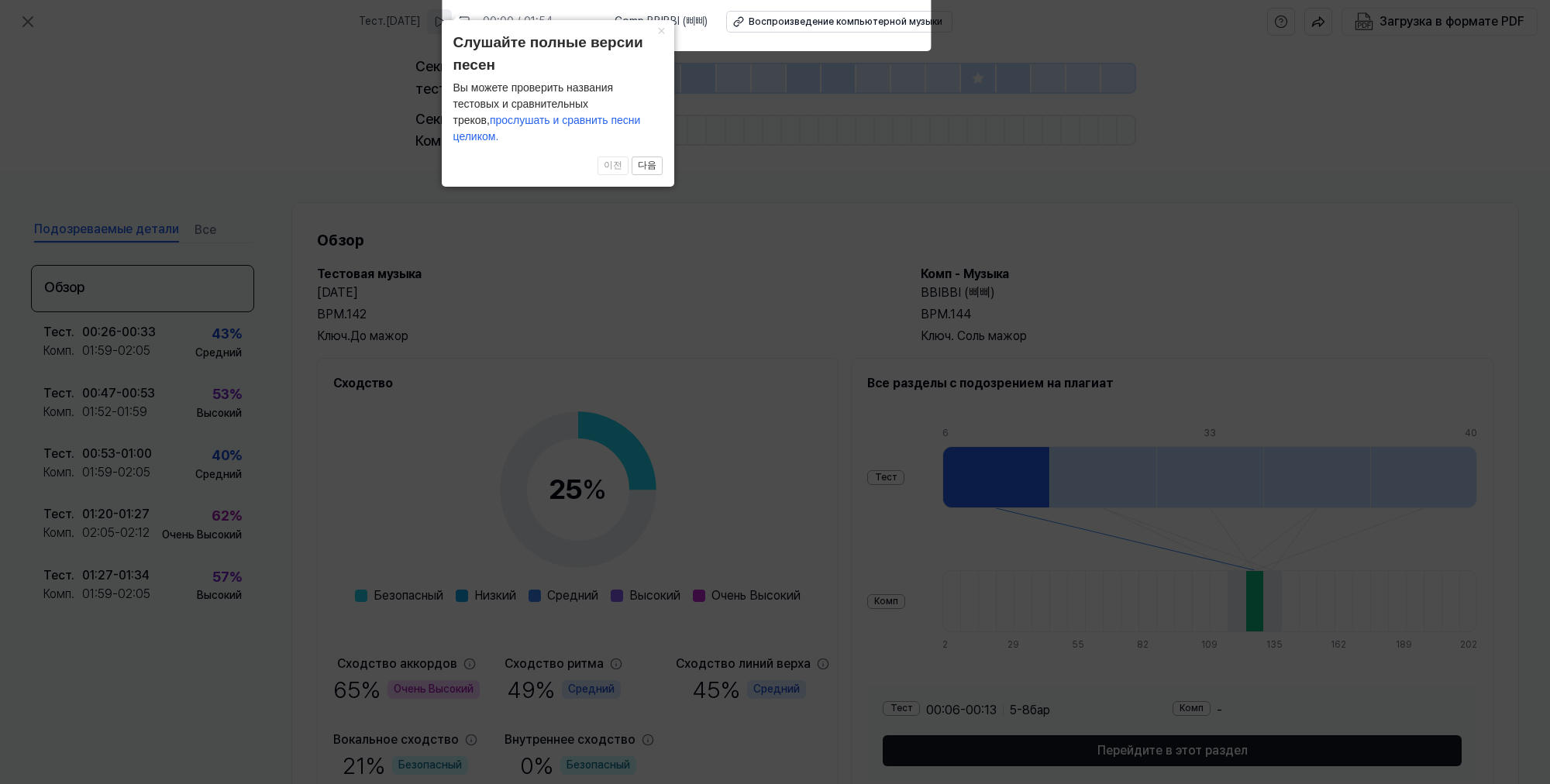
click at [404, 74] on icon at bounding box center [775, 388] width 1550 height 792
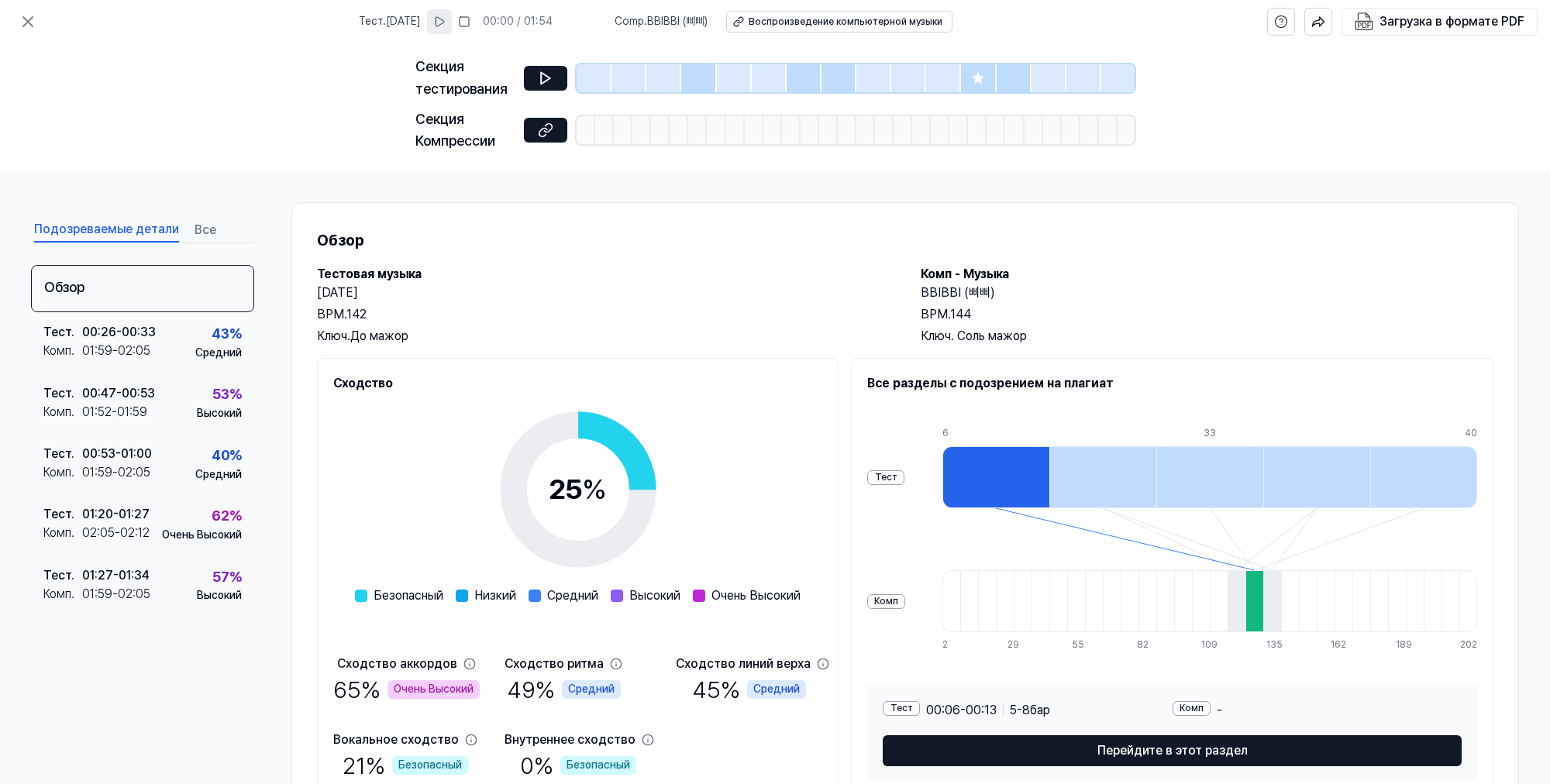
scroll to position [70, 0]
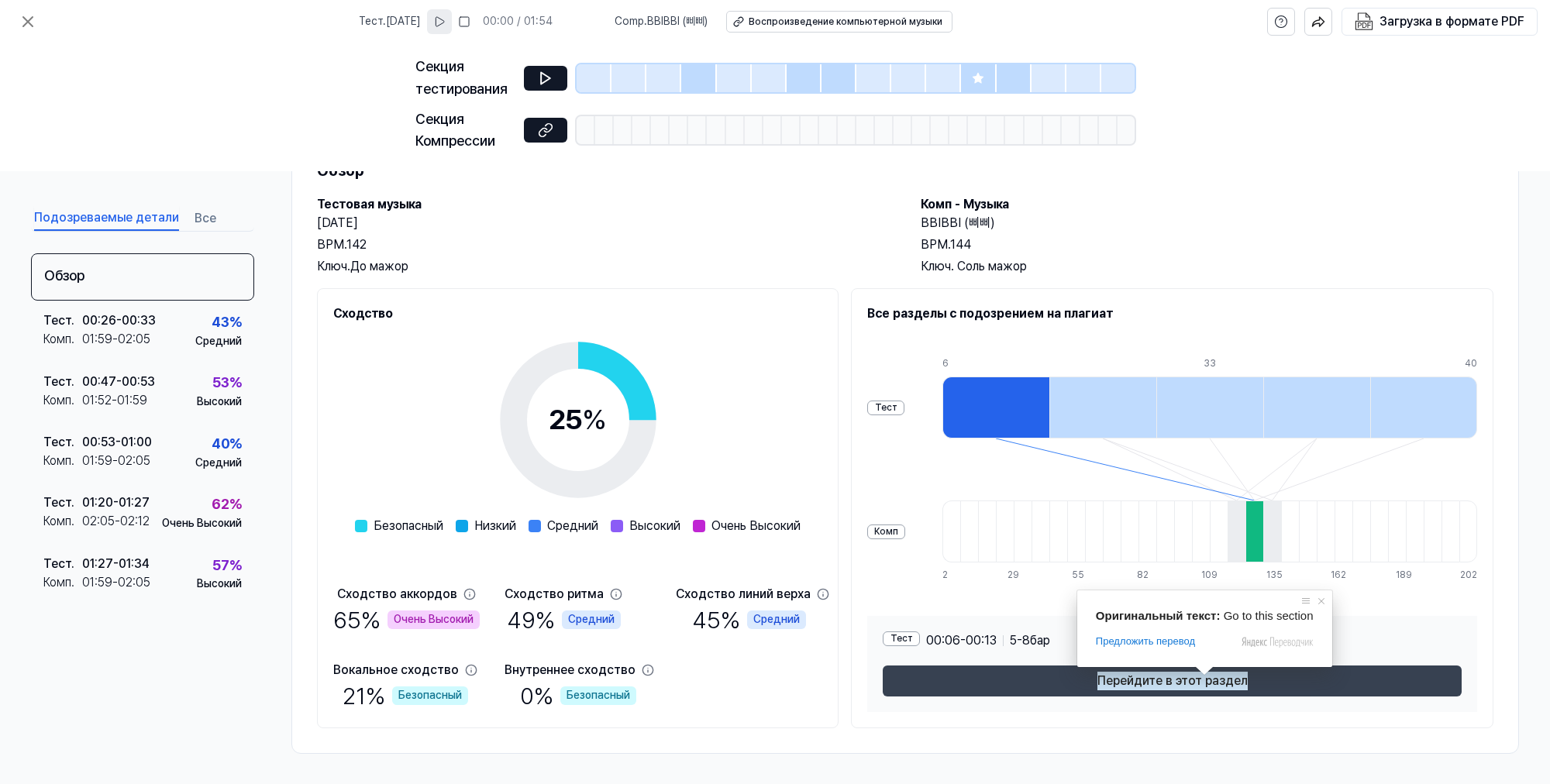
click at [1200, 674] on span at bounding box center [1204, 670] width 20 height 9
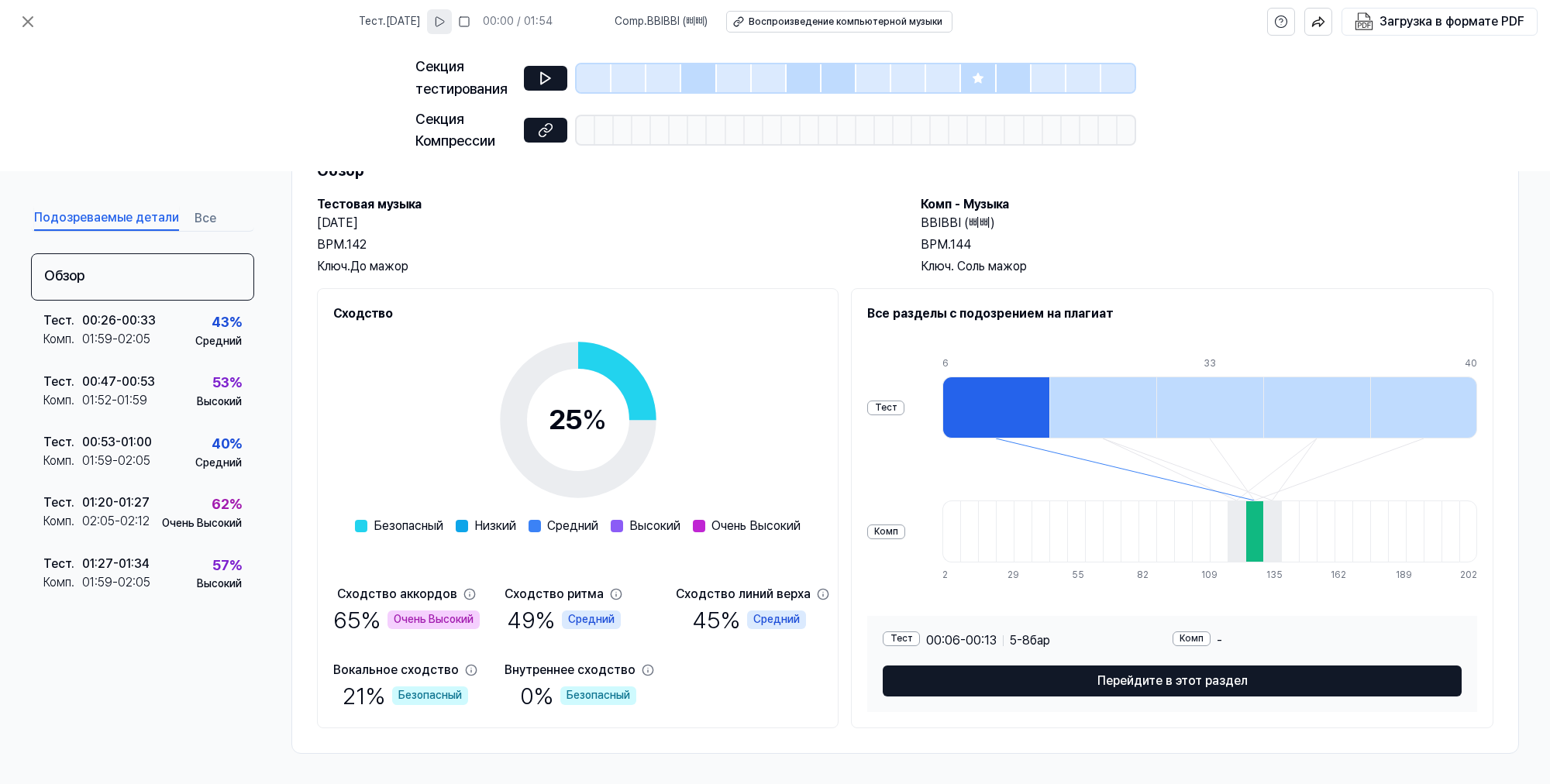
click at [976, 412] on div at bounding box center [995, 407] width 107 height 62
click at [1254, 536] on div at bounding box center [1255, 531] width 18 height 62
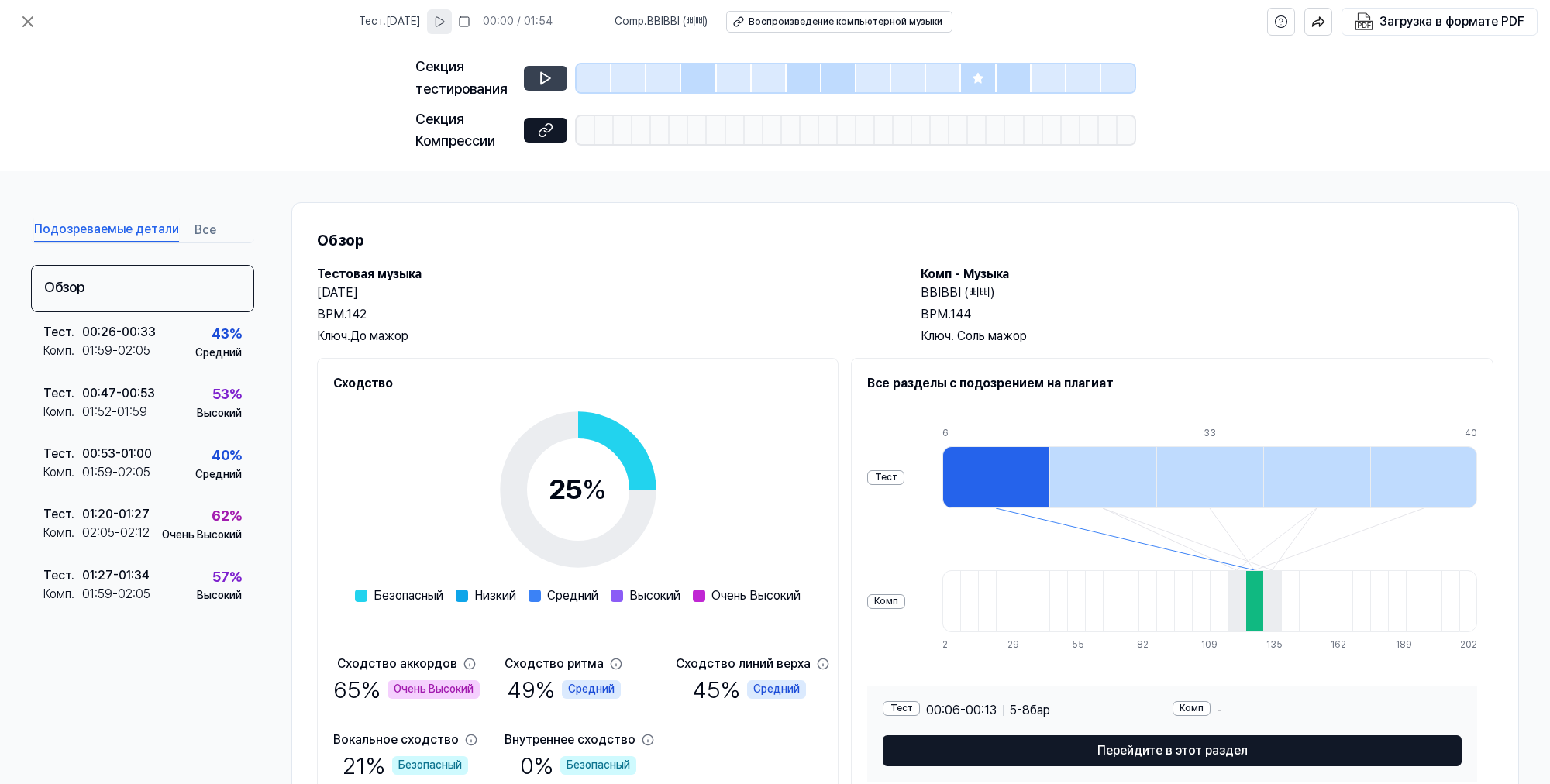
click at [550, 74] on icon at bounding box center [545, 78] width 15 height 15
click at [548, 80] on icon at bounding box center [545, 78] width 15 height 15
click at [442, 24] on button at bounding box center [439, 21] width 24 height 24
click at [794, 83] on div at bounding box center [804, 78] width 35 height 28
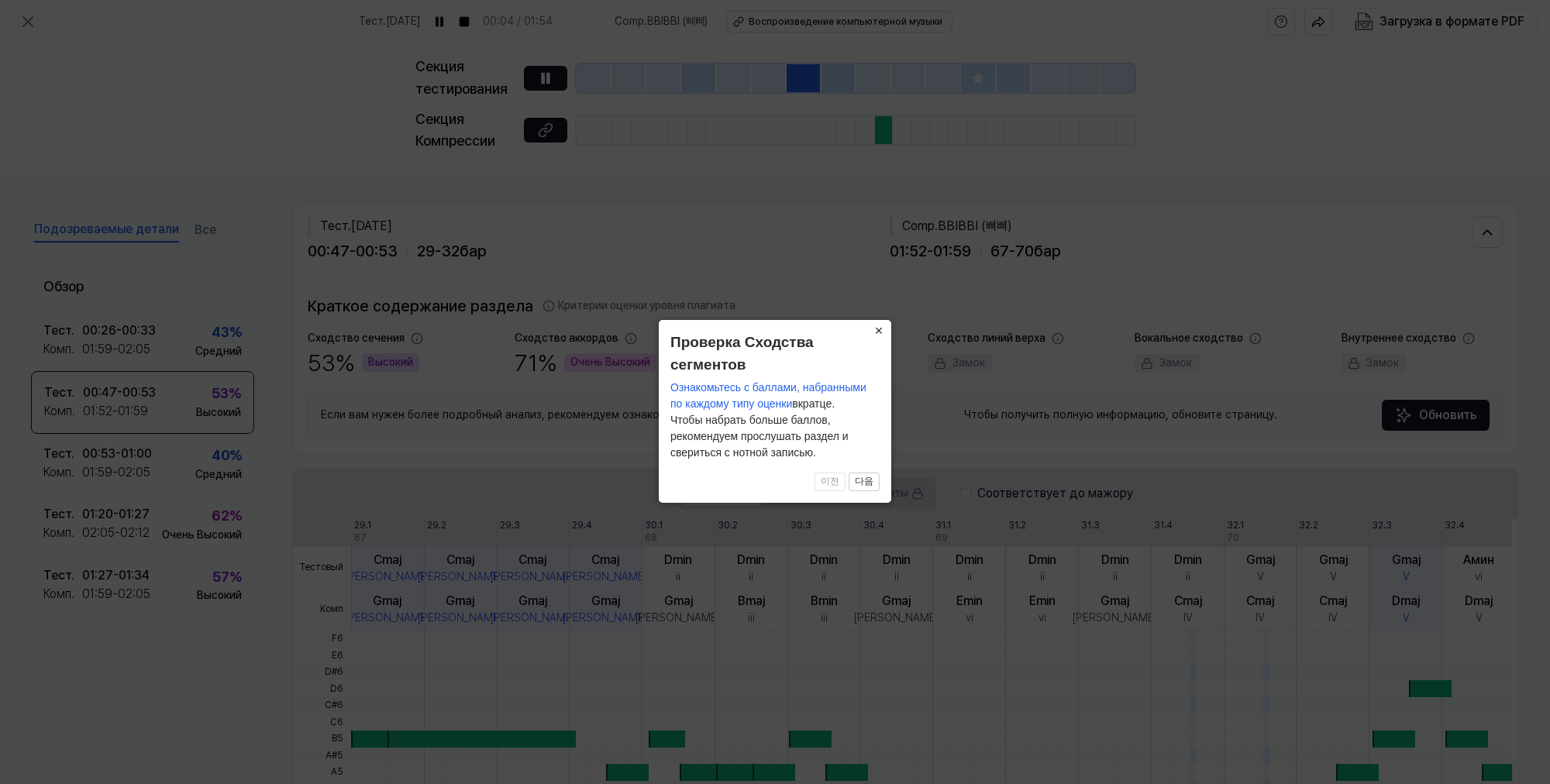
click at [878, 329] on ya-tr-span "×" at bounding box center [880, 330] width 8 height 15
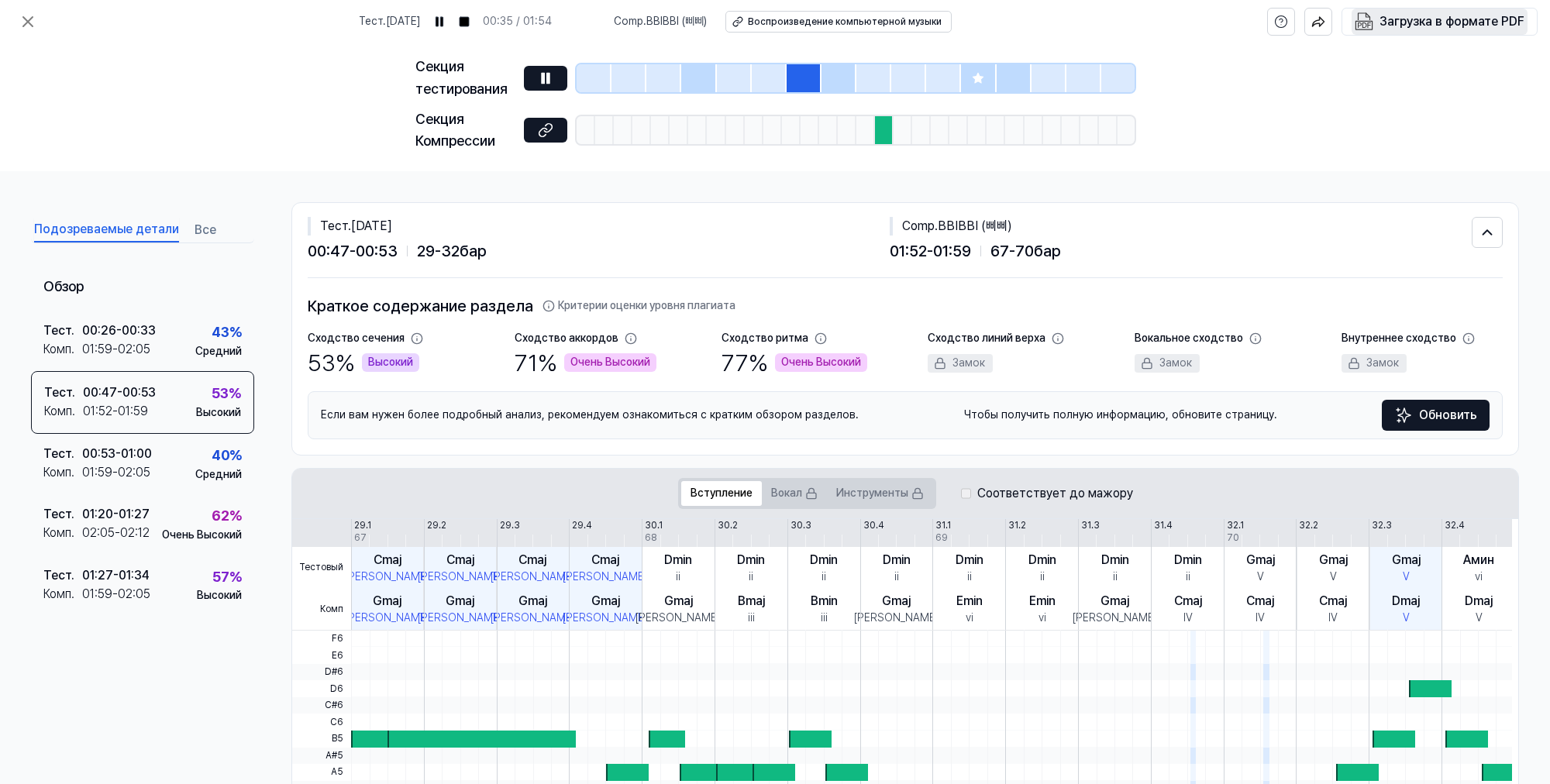
click at [1414, 24] on div "Загрузка в формате PDF" at bounding box center [1452, 21] width 145 height 20
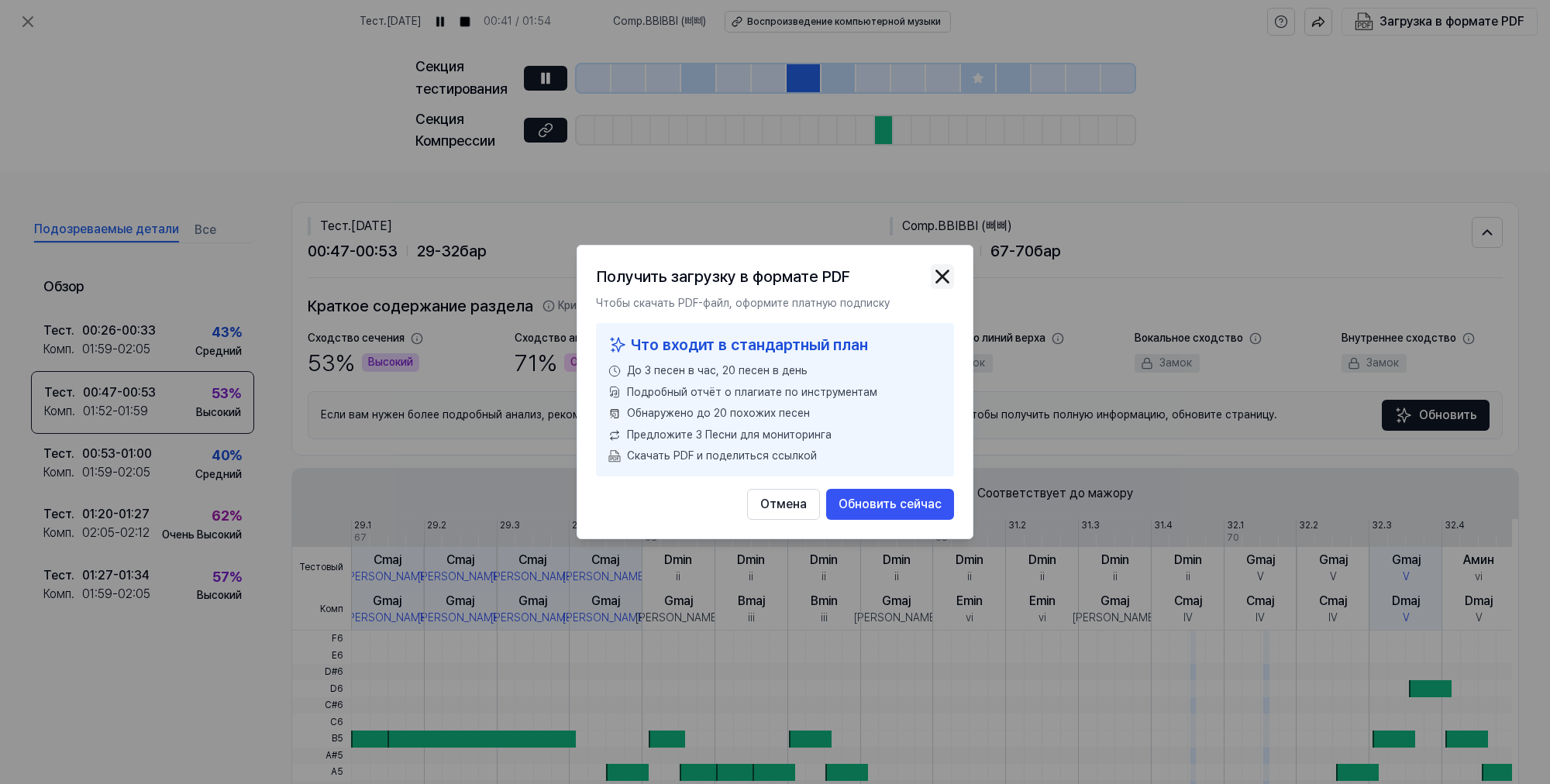
click at [940, 277] on img "button" at bounding box center [942, 277] width 24 height 24
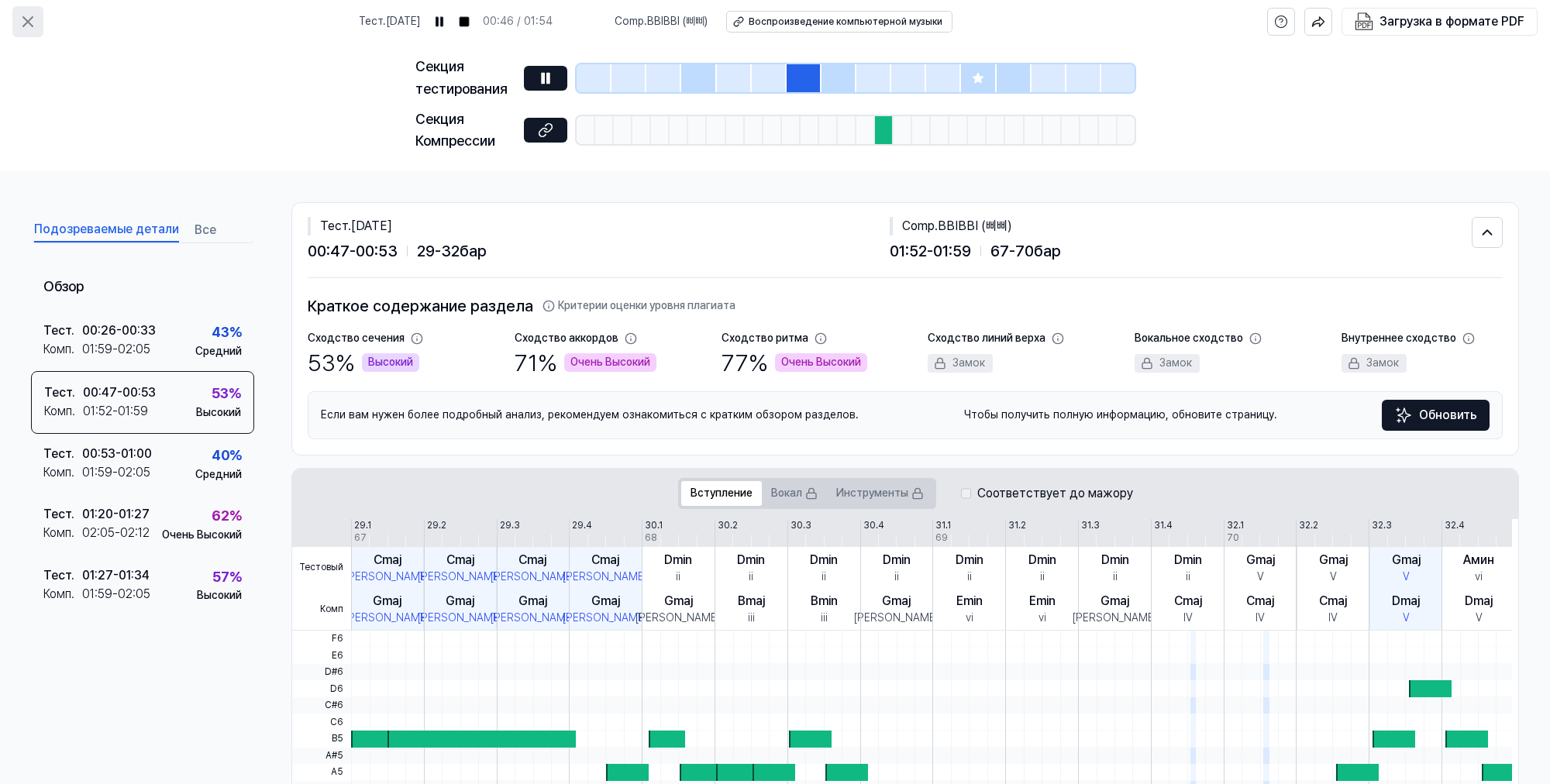
click at [31, 24] on icon at bounding box center [28, 21] width 19 height 19
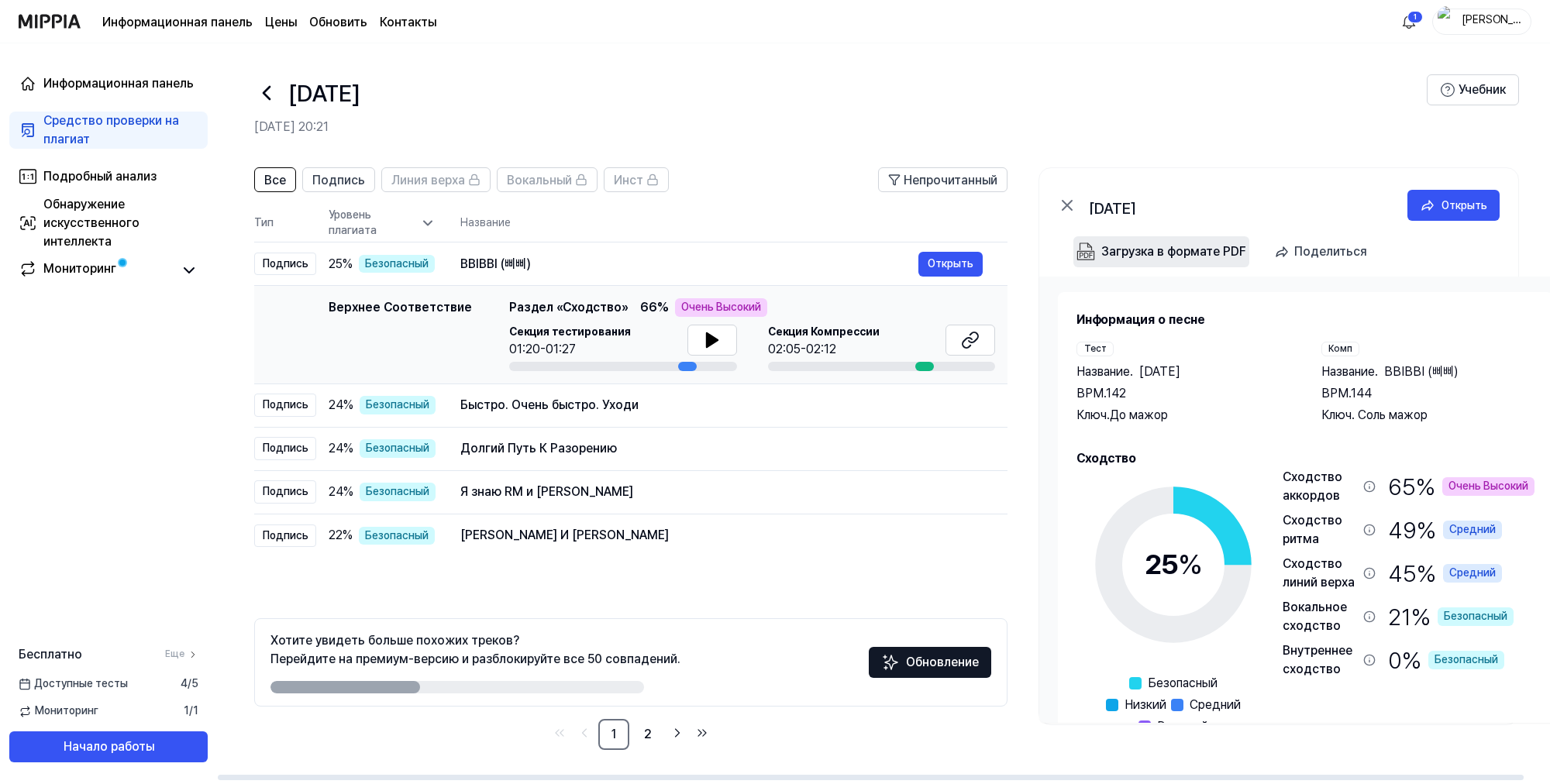
click at [1145, 249] on div "Загрузка в формате PDF" at bounding box center [1174, 251] width 145 height 20
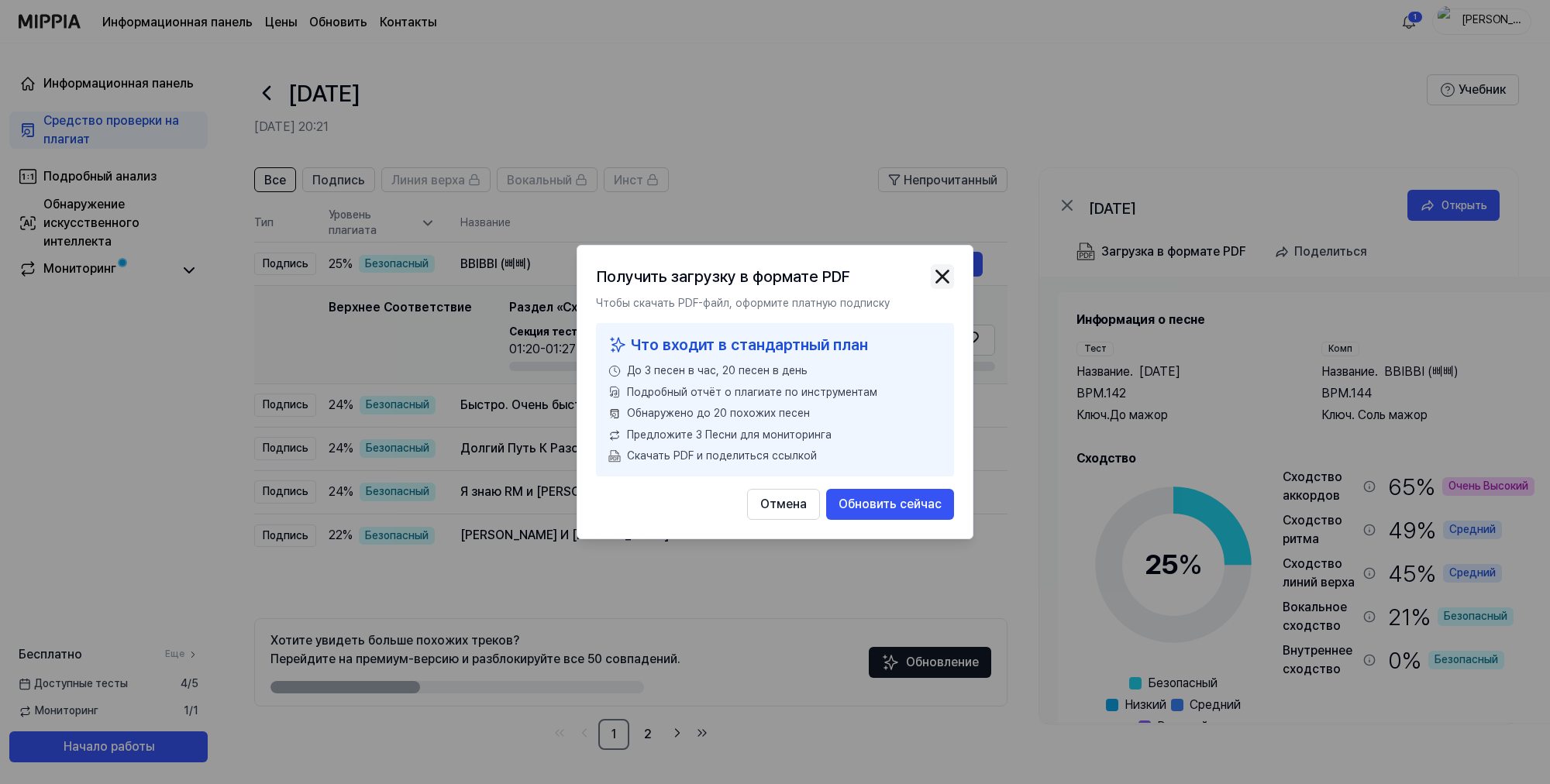
click at [944, 272] on img "button" at bounding box center [942, 277] width 24 height 24
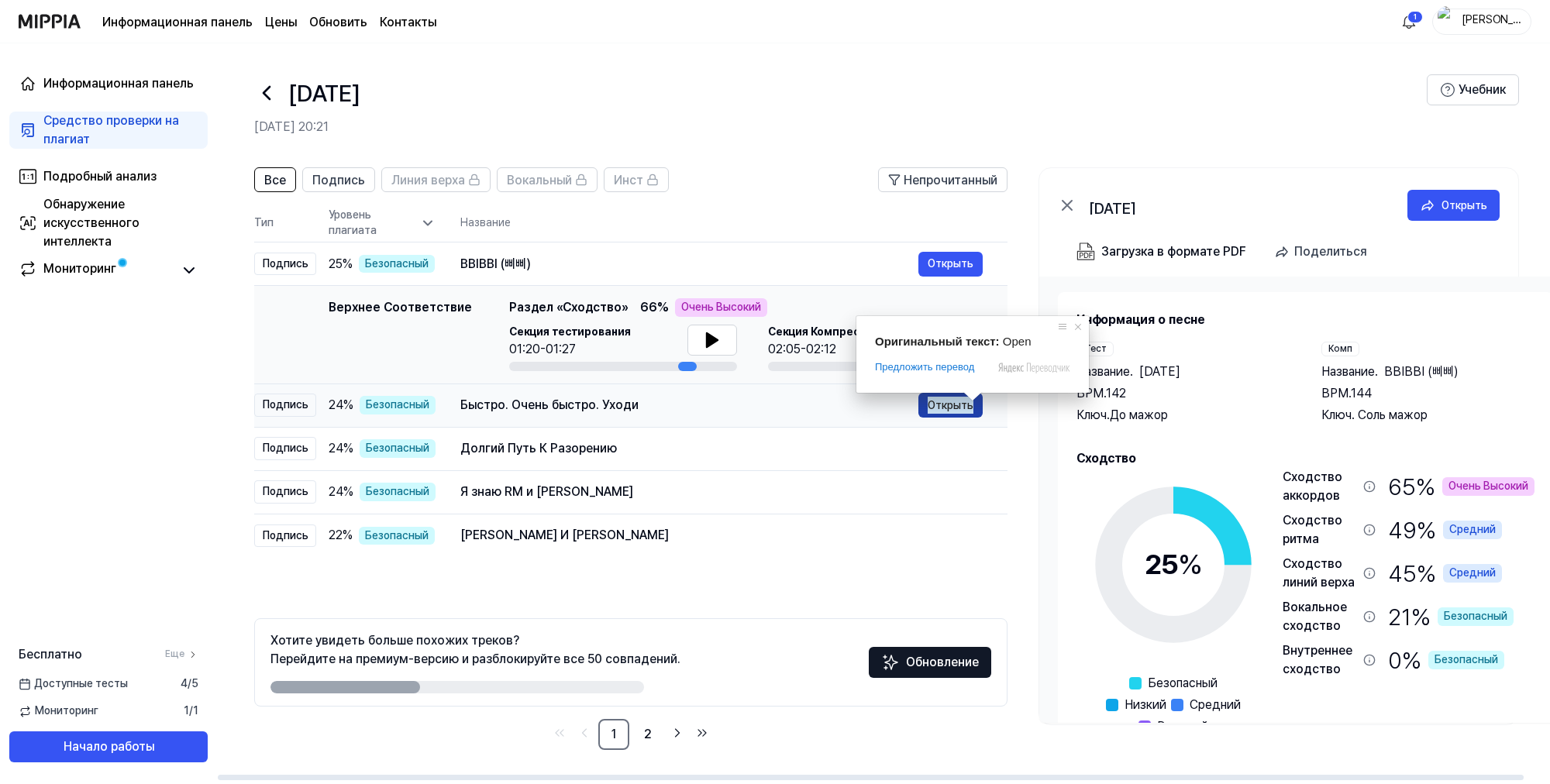
click at [961, 404] on ya-tr-span "Открыть" at bounding box center [950, 405] width 46 height 17
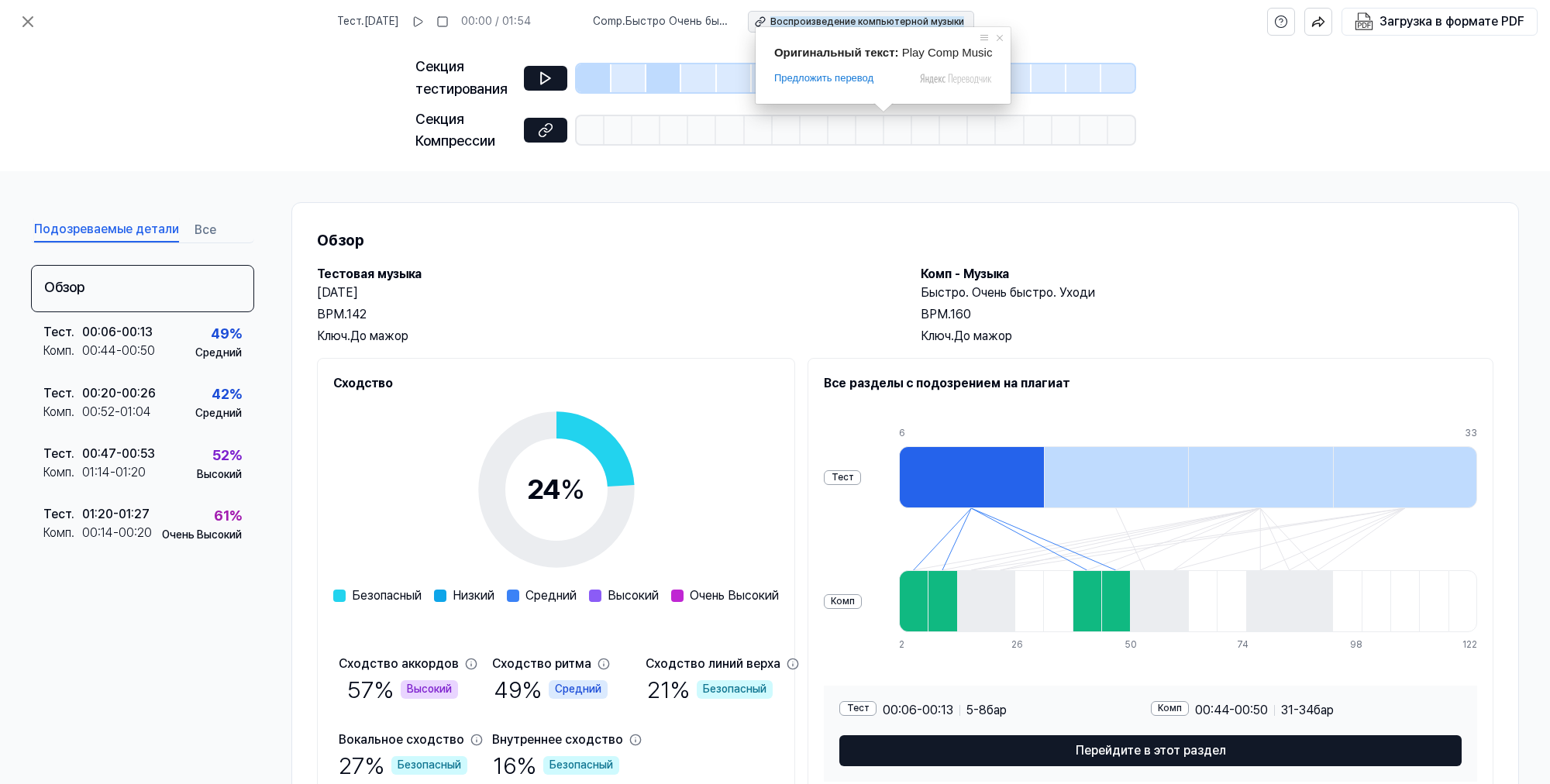
click at [874, 22] on ya-tr-span "Воспроизведение компьютерной музыки" at bounding box center [867, 21] width 194 height 11
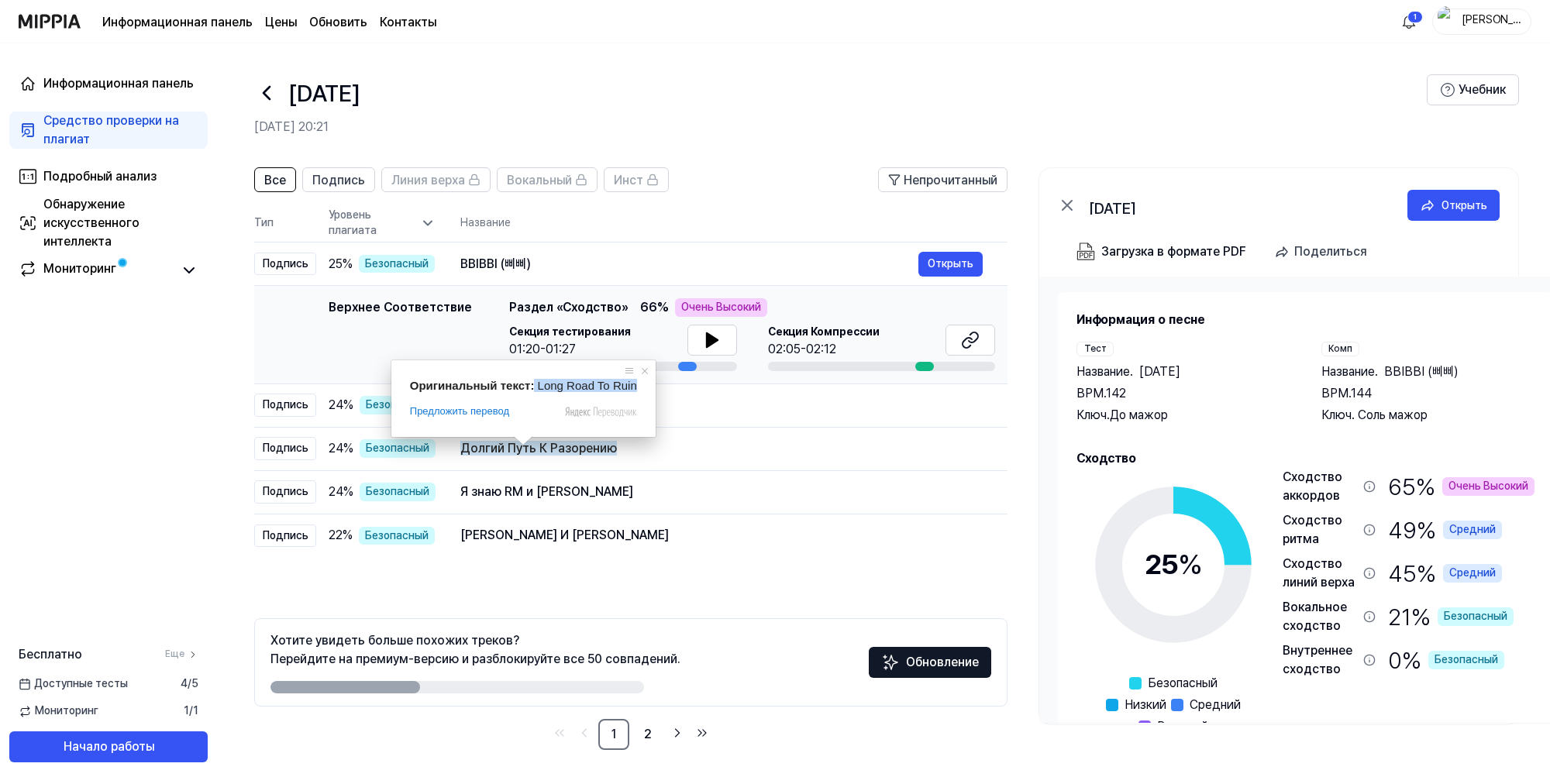
drag, startPoint x: 530, startPoint y: 386, endPoint x: 630, endPoint y: 392, distance: 100.2
click at [630, 392] on div "Оригинальный текст: Long Road To Ruin" at bounding box center [523, 385] width 227 height 13
